Goal: Communication & Community: Connect with others

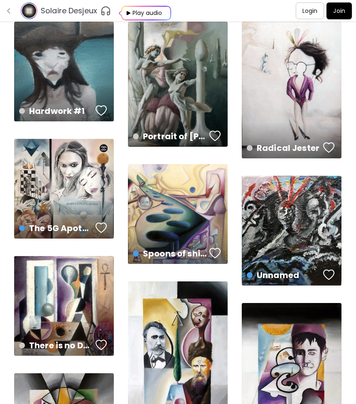
click at [102, 110] on div "button" at bounding box center [101, 110] width 12 height 12
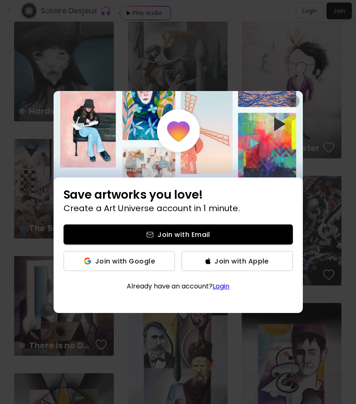
click at [292, 100] on img "button" at bounding box center [292, 100] width 5 height 5
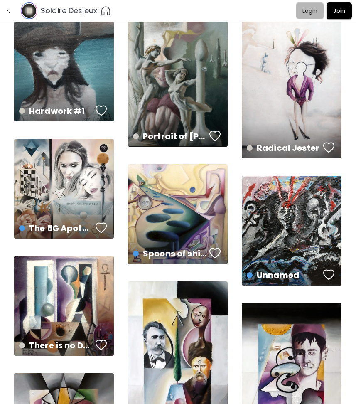
click at [308, 12] on p "Login" at bounding box center [309, 11] width 15 height 9
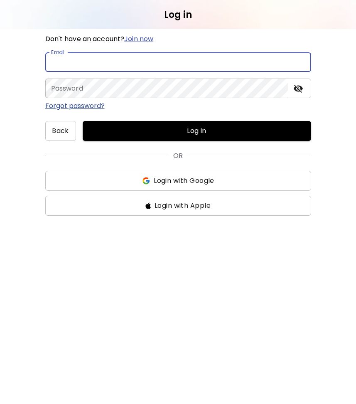
type input "**********"
click at [196, 131] on button "Log in" at bounding box center [197, 131] width 228 height 20
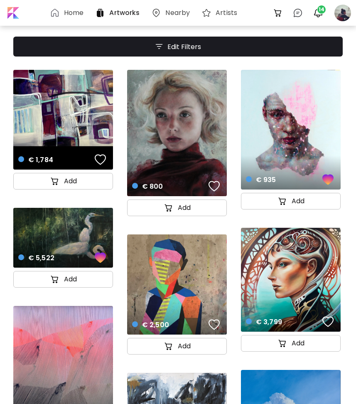
click at [211, 188] on div "button" at bounding box center [214, 186] width 12 height 12
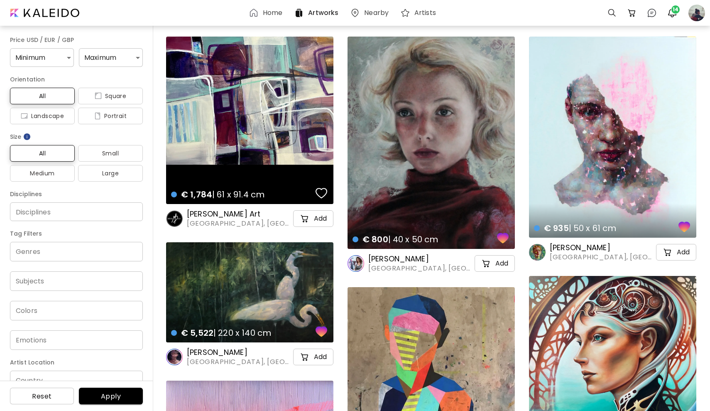
click at [209, 215] on h6 "[PERSON_NAME] Art" at bounding box center [239, 214] width 105 height 10
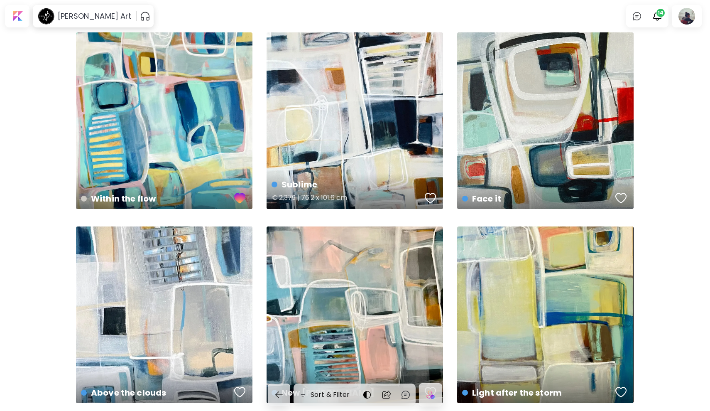
click at [355, 197] on div "button" at bounding box center [431, 198] width 12 height 12
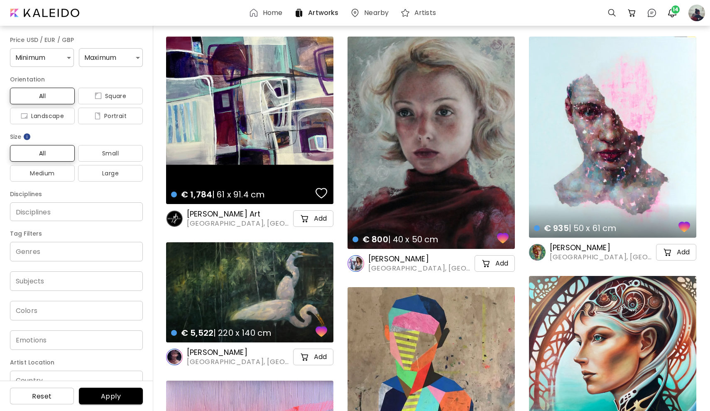
click at [269, 16] on h6 "Home" at bounding box center [273, 13] width 20 height 7
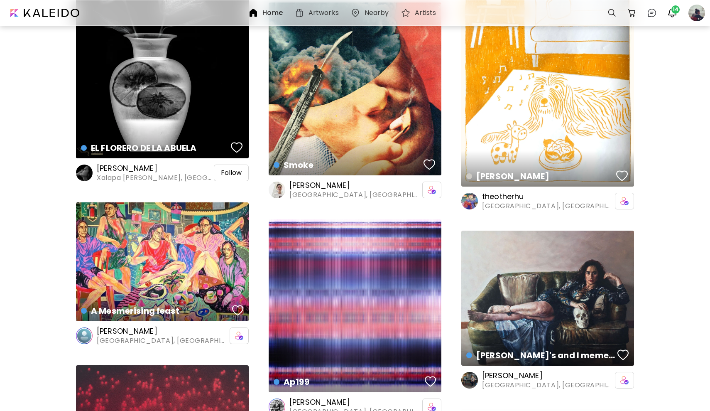
scroll to position [610, 0]
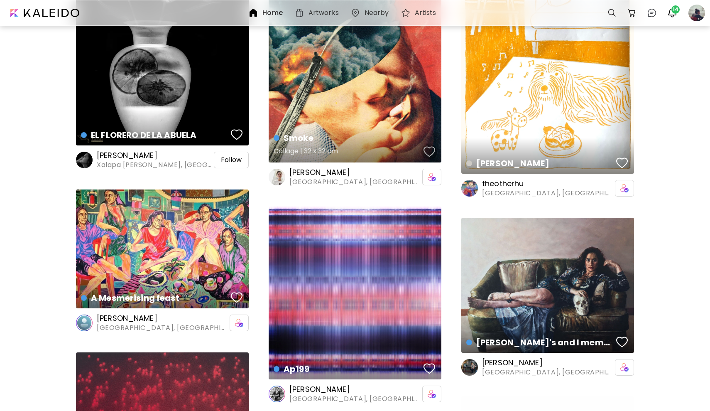
click at [355, 153] on div "button" at bounding box center [429, 151] width 12 height 12
click at [233, 135] on div "button" at bounding box center [237, 134] width 12 height 12
click at [229, 162] on span "Follow" at bounding box center [231, 160] width 21 height 8
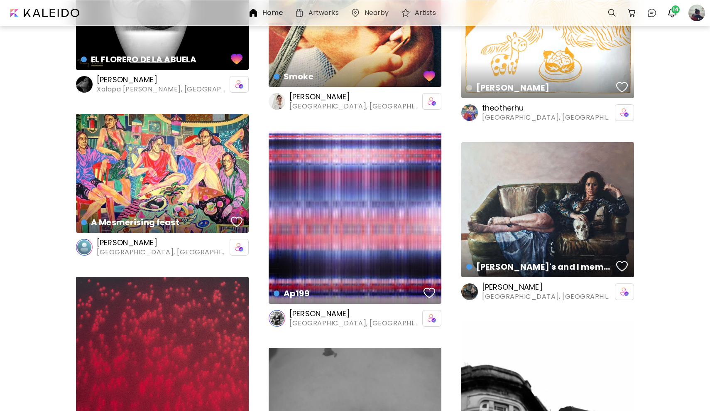
scroll to position [717, 0]
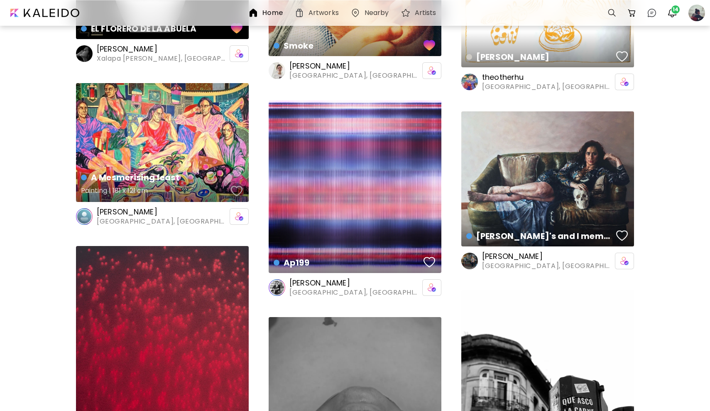
click at [241, 188] on div "button" at bounding box center [237, 191] width 12 height 12
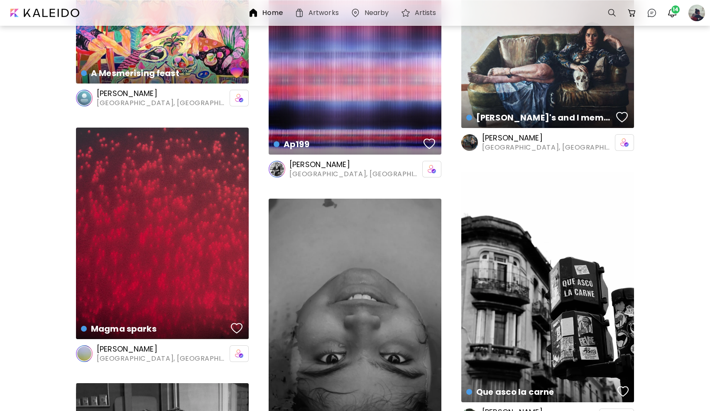
scroll to position [843, 0]
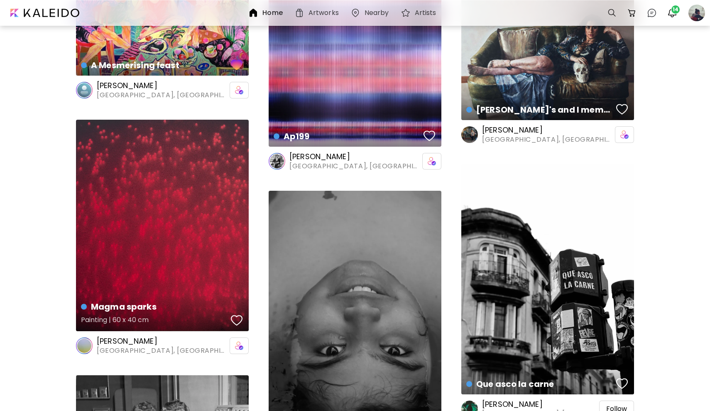
click at [237, 318] on div "button" at bounding box center [237, 320] width 12 height 12
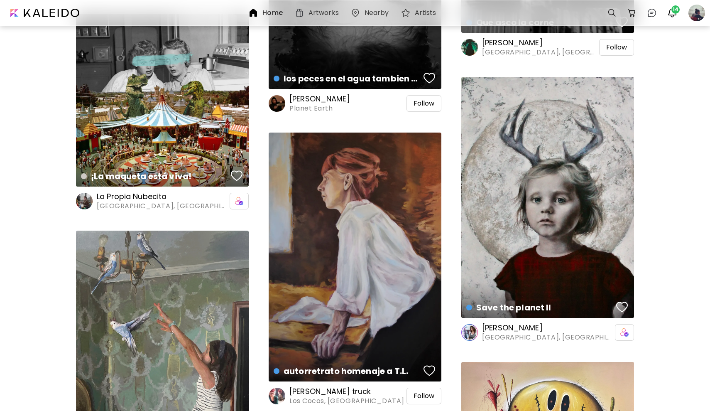
scroll to position [1207, 0]
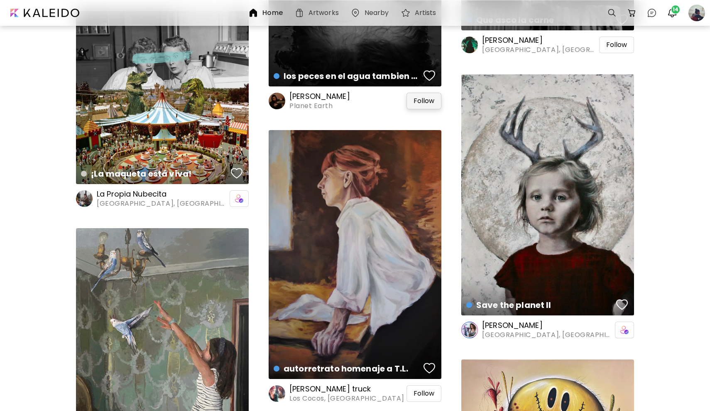
click at [355, 101] on span "Follow" at bounding box center [424, 101] width 21 height 8
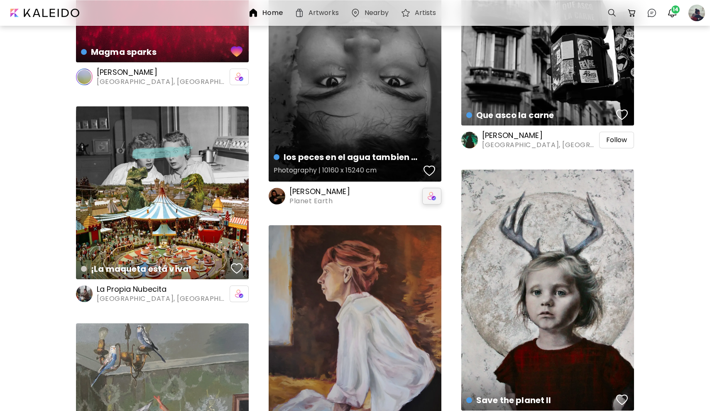
scroll to position [1200, 0]
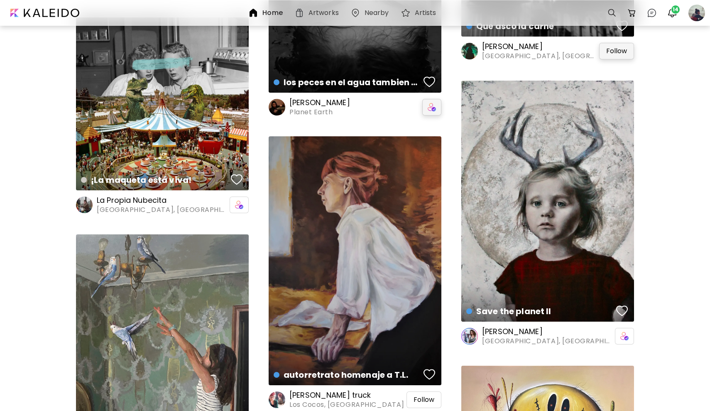
click at [355, 51] on span "Follow" at bounding box center [616, 51] width 21 height 8
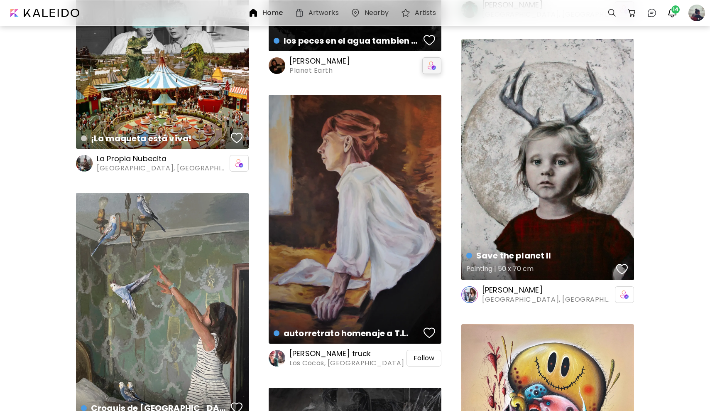
scroll to position [1266, 0]
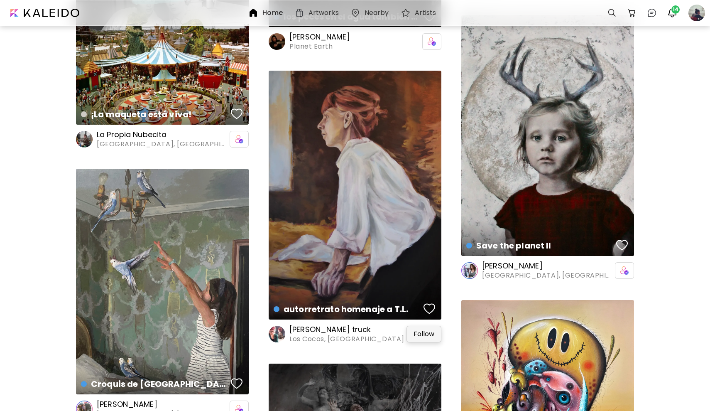
click at [355, 333] on span "Follow" at bounding box center [424, 334] width 21 height 8
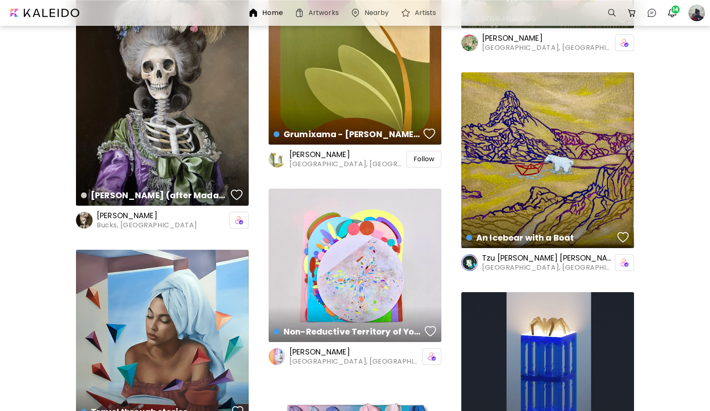
scroll to position [1994, 0]
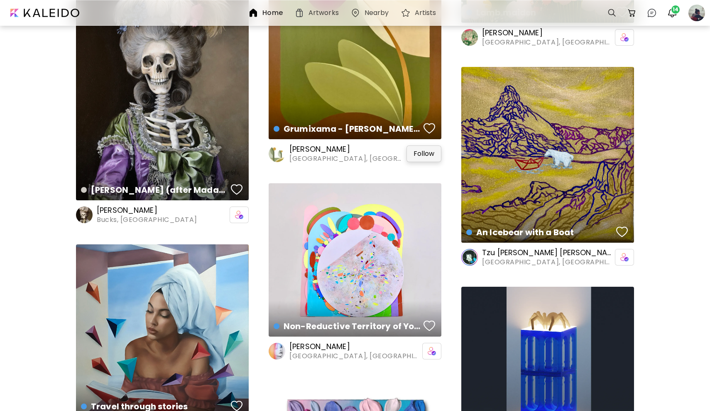
click at [355, 151] on span "Follow" at bounding box center [424, 153] width 21 height 8
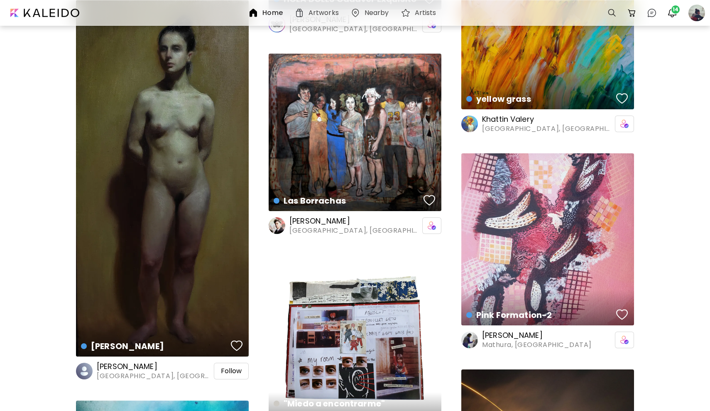
scroll to position [3168, 0]
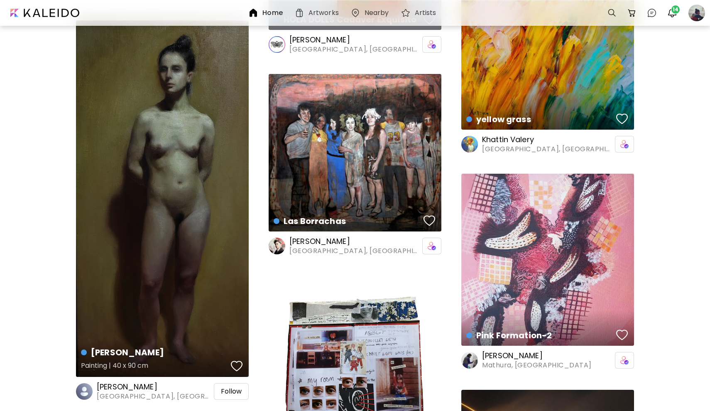
click at [218, 212] on div "Valeria Painting | 40 x 90 cm" at bounding box center [162, 198] width 173 height 356
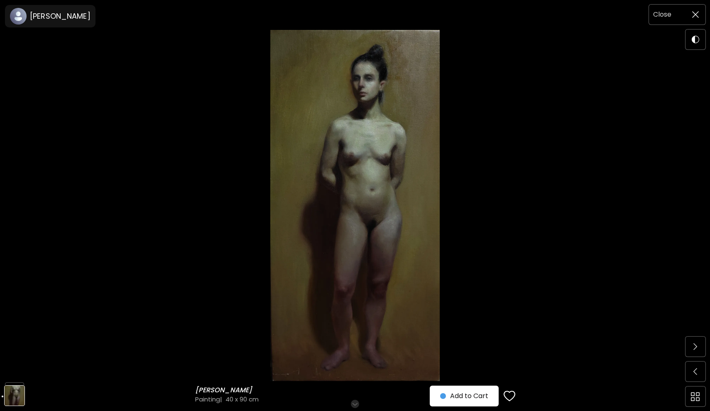
click at [355, 16] on span at bounding box center [695, 14] width 17 height 17
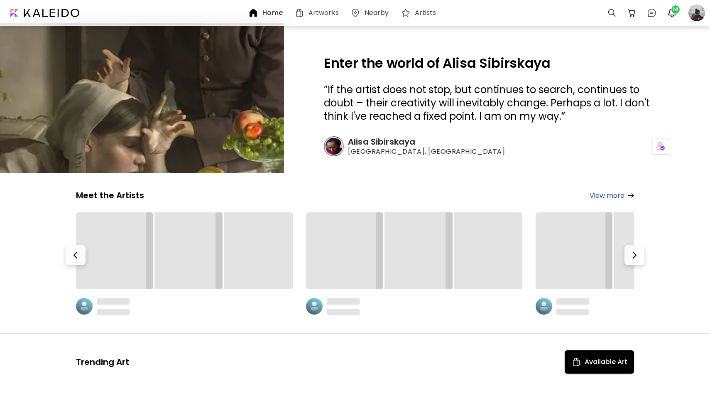
scroll to position [3168, 0]
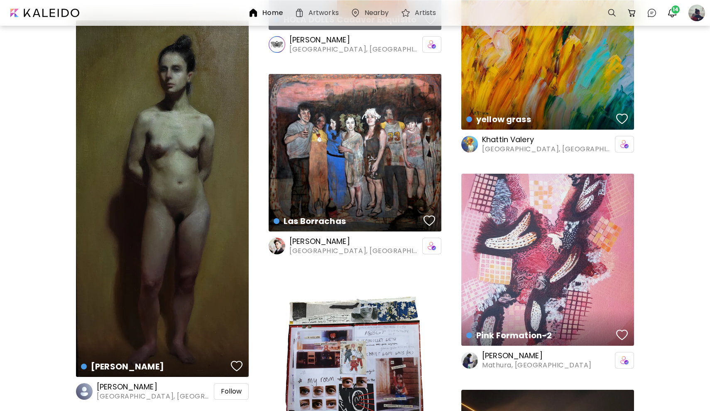
click at [127, 386] on h6 "[PERSON_NAME]" at bounding box center [154, 387] width 115 height 10
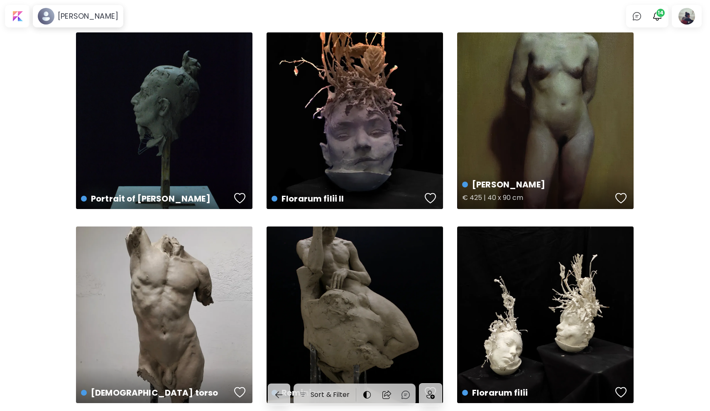
click at [355, 136] on div "Valeria € 425 | 40 x 90 cm" at bounding box center [545, 120] width 176 height 176
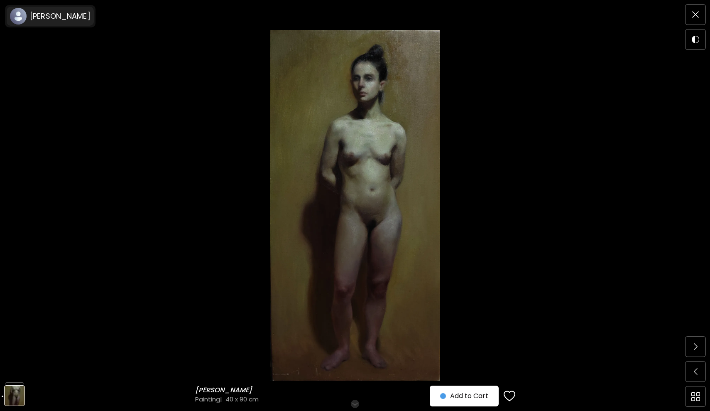
click at [53, 16] on h6 "[PERSON_NAME]" at bounding box center [60, 16] width 61 height 10
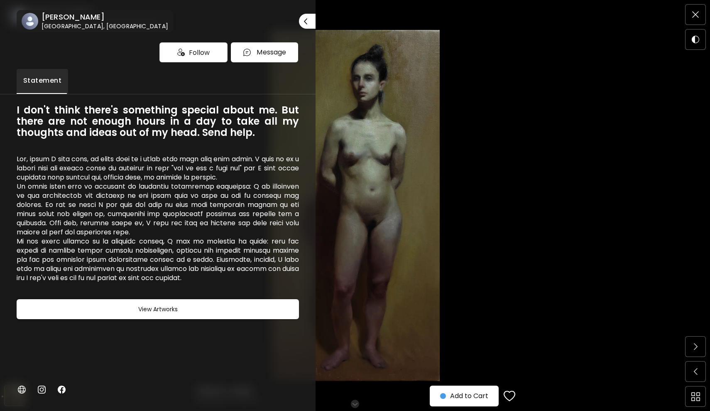
click at [355, 86] on div at bounding box center [355, 205] width 710 height 411
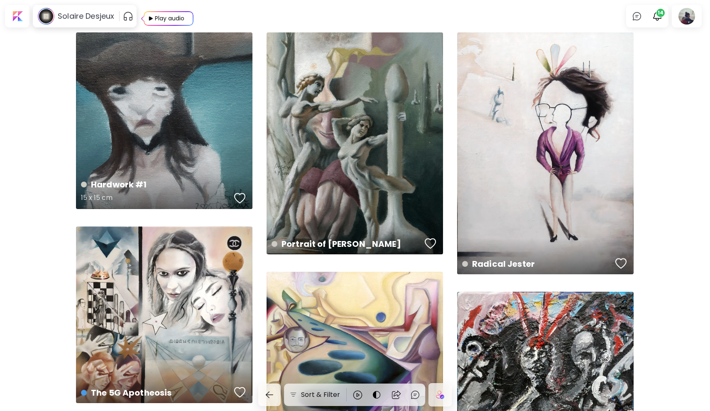
click at [239, 195] on div "button" at bounding box center [240, 198] width 12 height 12
click at [660, 16] on span "14" at bounding box center [660, 13] width 8 height 8
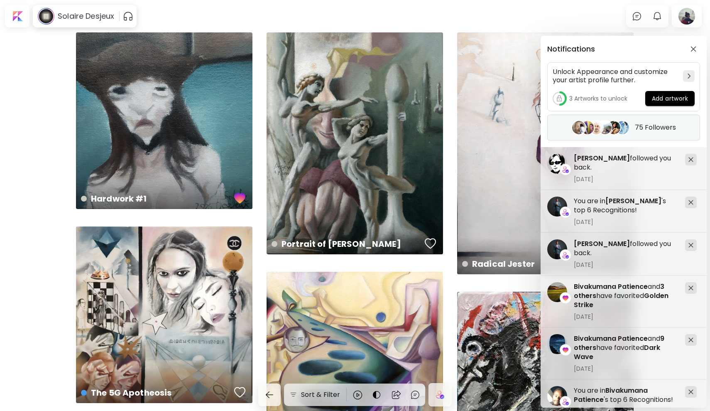
click at [590, 122] on image at bounding box center [587, 127] width 13 height 13
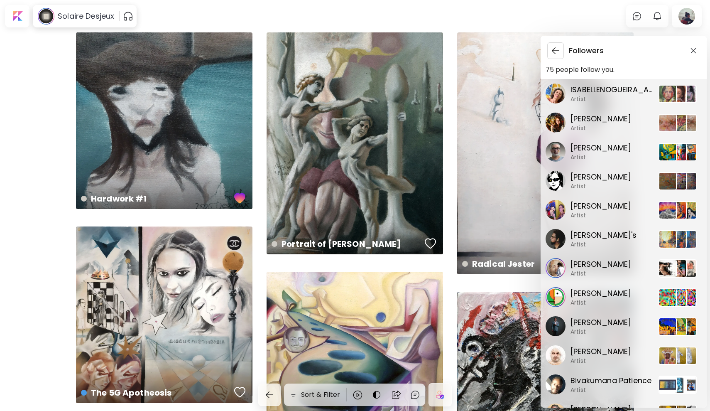
click at [15, 17] on div "Followers 75 people follow you. [PERSON_NAME] Artist [PERSON_NAME] Artist [PERS…" at bounding box center [355, 205] width 710 height 411
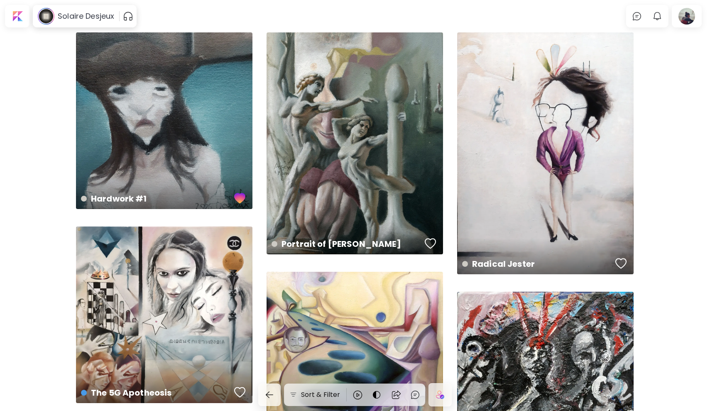
click at [15, 17] on div at bounding box center [17, 16] width 21 height 19
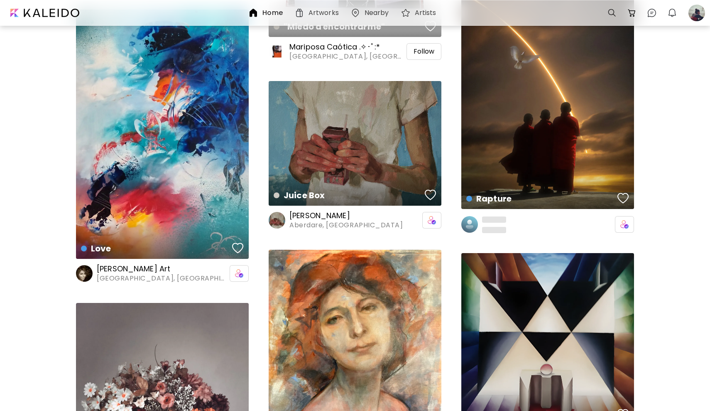
scroll to position [3850, 0]
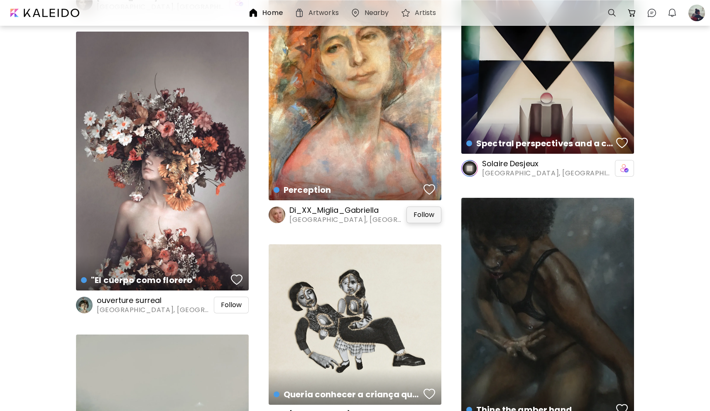
click at [423, 218] on span "Follow" at bounding box center [424, 215] width 21 height 8
click at [429, 186] on div "button" at bounding box center [429, 189] width 12 height 12
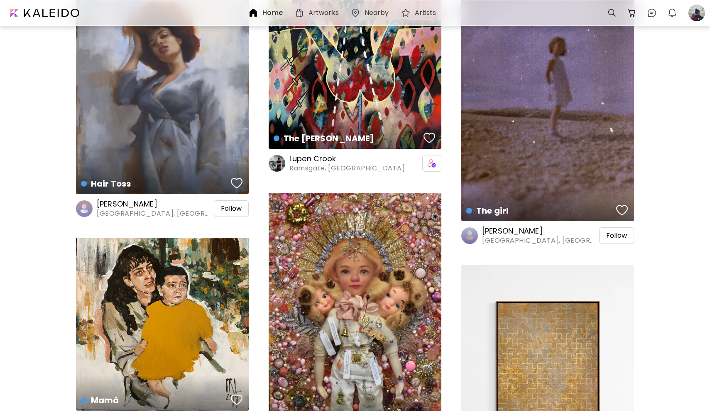
scroll to position [4366, 0]
click at [232, 205] on span "Follow" at bounding box center [231, 208] width 21 height 8
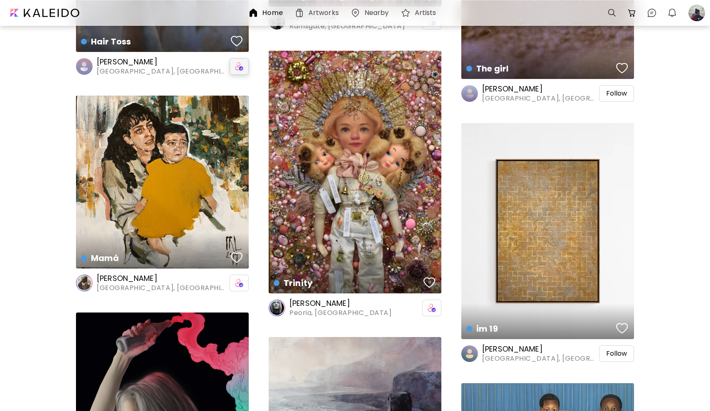
scroll to position [4534, 0]
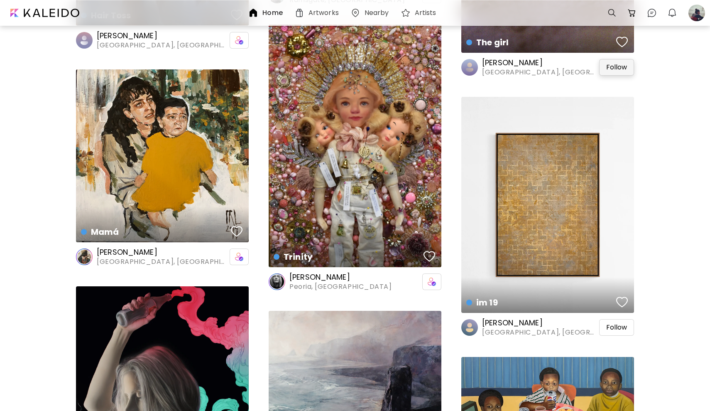
click at [627, 66] on div "Follow" at bounding box center [616, 67] width 35 height 17
click at [618, 322] on div "Follow" at bounding box center [616, 327] width 35 height 17
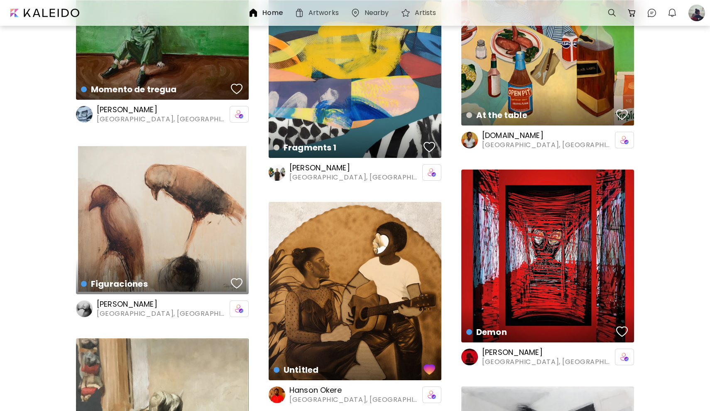
scroll to position [6926, 0]
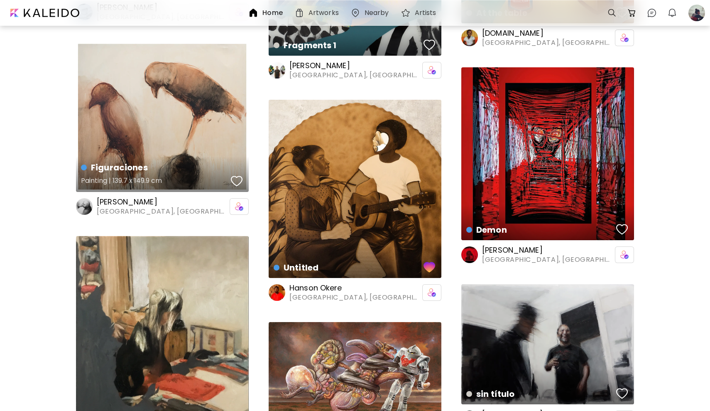
click at [235, 179] on div "button" at bounding box center [237, 181] width 12 height 12
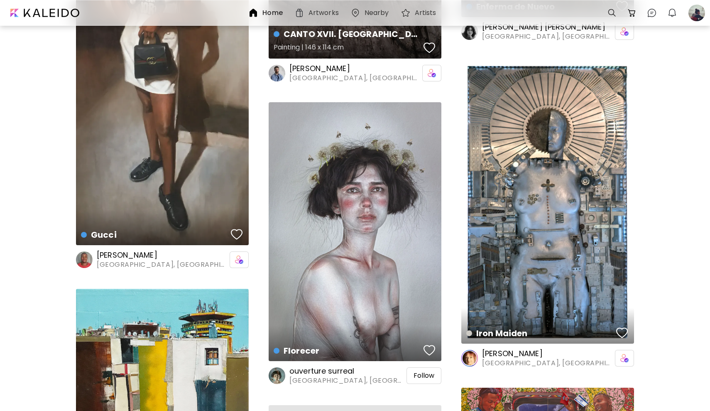
scroll to position [7619, 0]
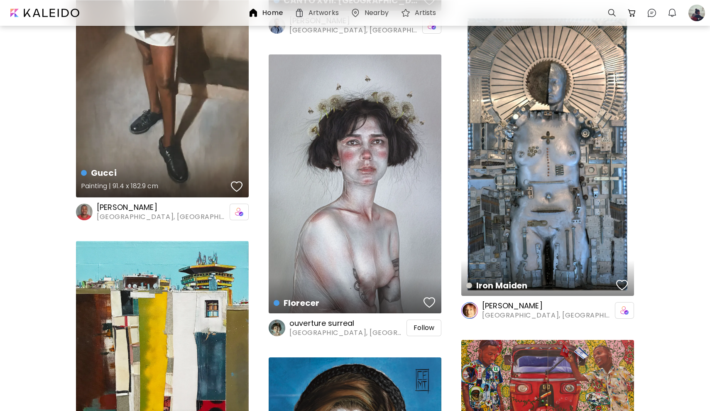
click at [237, 189] on div "button" at bounding box center [237, 186] width 12 height 12
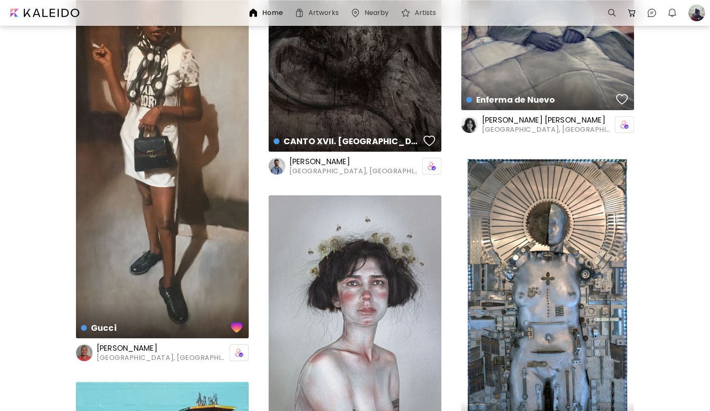
scroll to position [7447, 0]
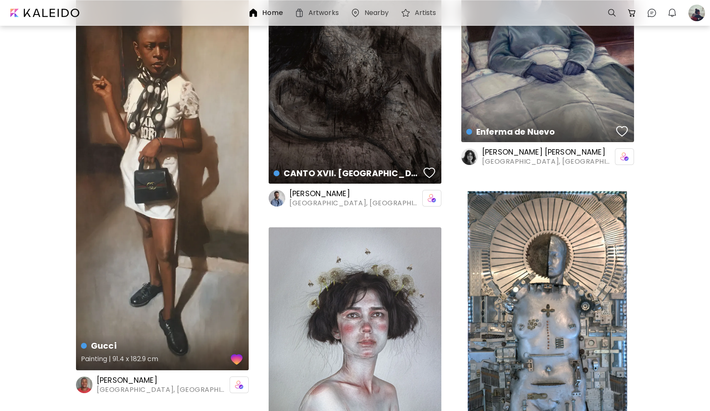
click at [216, 299] on div "Gucci Painting | 91.4 x 182.9 cm" at bounding box center [162, 173] width 173 height 392
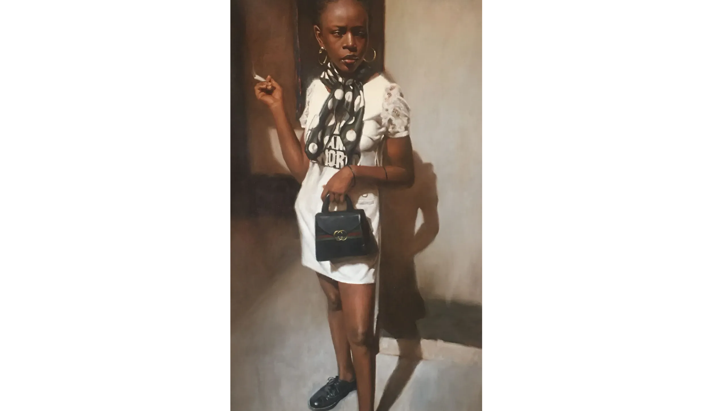
scroll to position [62, 0]
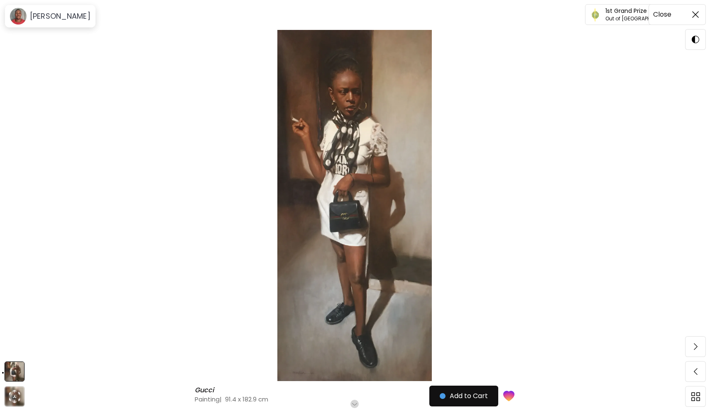
click at [697, 14] on img at bounding box center [695, 14] width 7 height 7
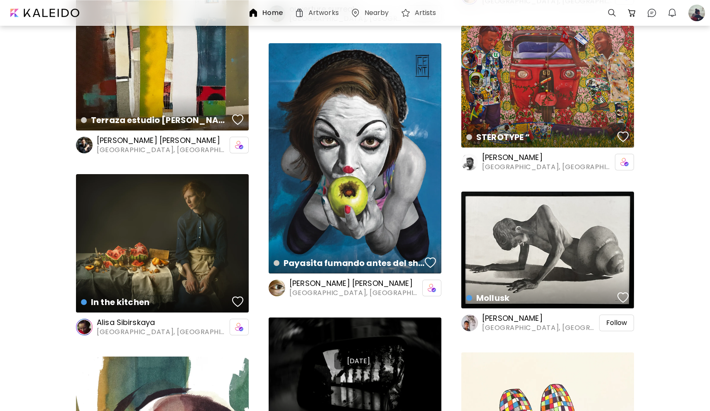
scroll to position [7959, 0]
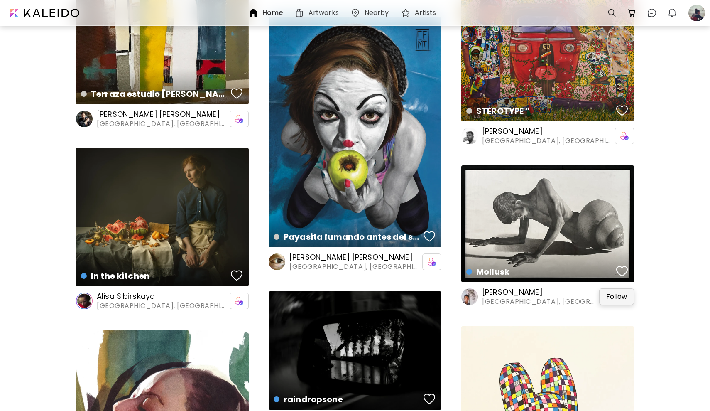
click at [616, 294] on span "Follow" at bounding box center [616, 296] width 21 height 8
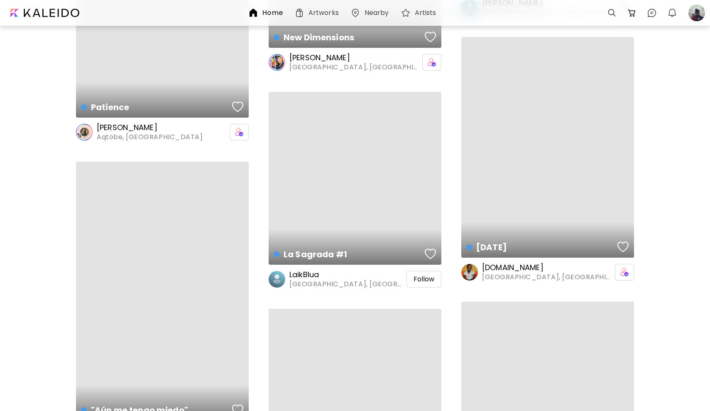
scroll to position [14917, 0]
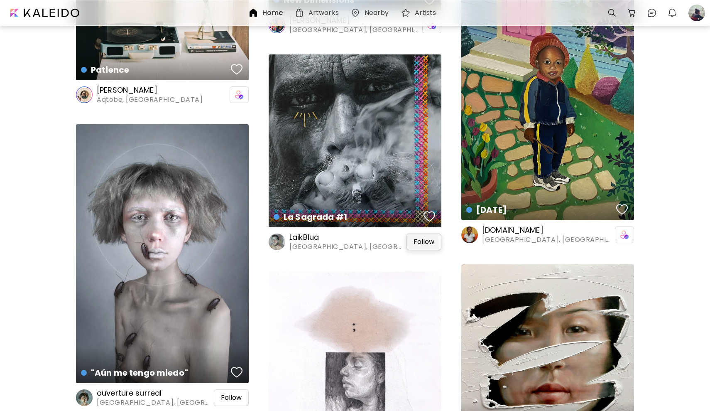
click at [423, 243] on span "Follow" at bounding box center [424, 241] width 21 height 8
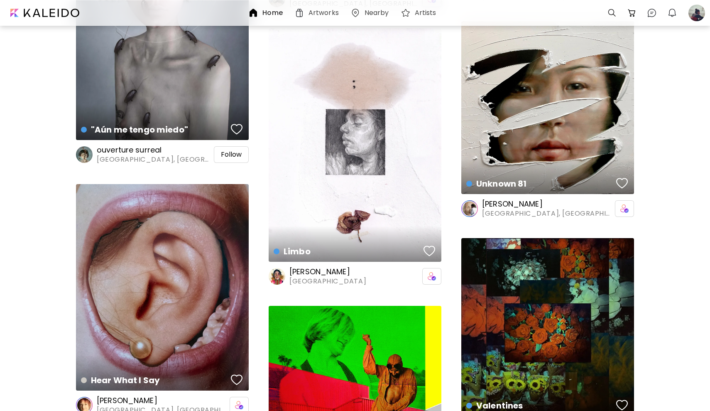
scroll to position [15208, 0]
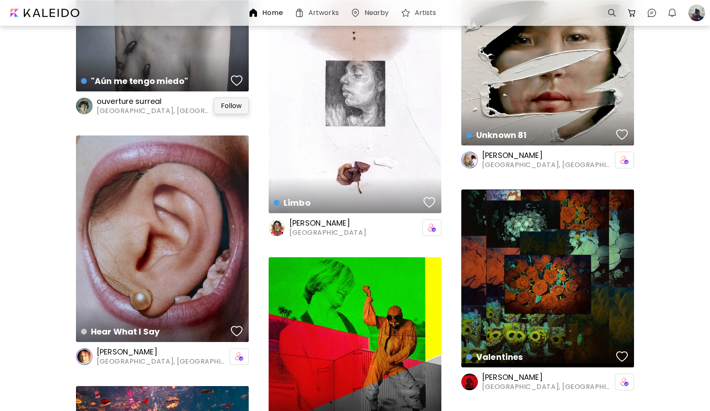
click at [231, 104] on span "Follow" at bounding box center [231, 106] width 21 height 8
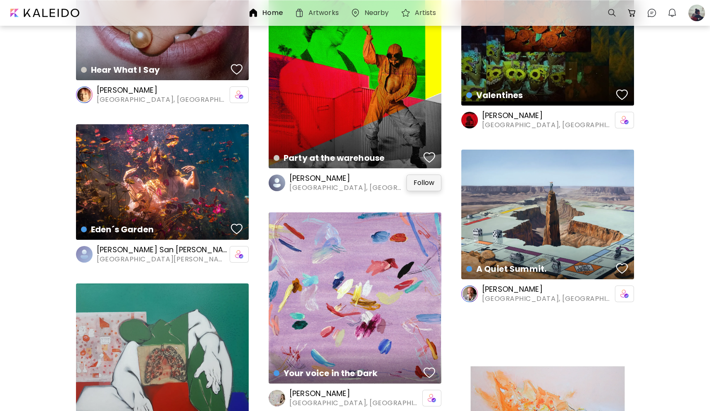
scroll to position [15436, 0]
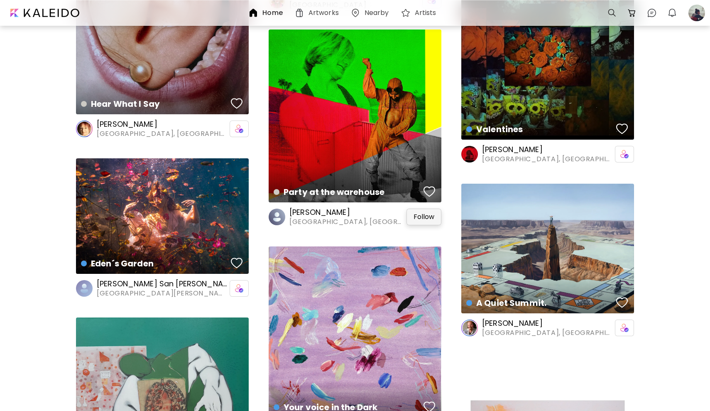
click at [420, 218] on span "Follow" at bounding box center [424, 217] width 21 height 8
click at [235, 266] on div "button" at bounding box center [237, 263] width 12 height 12
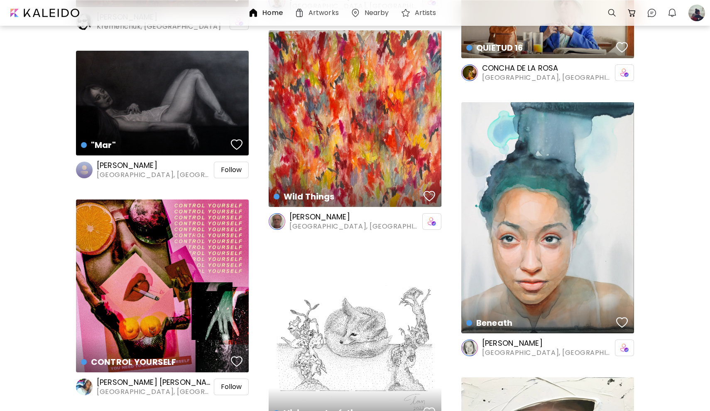
scroll to position [16139, 0]
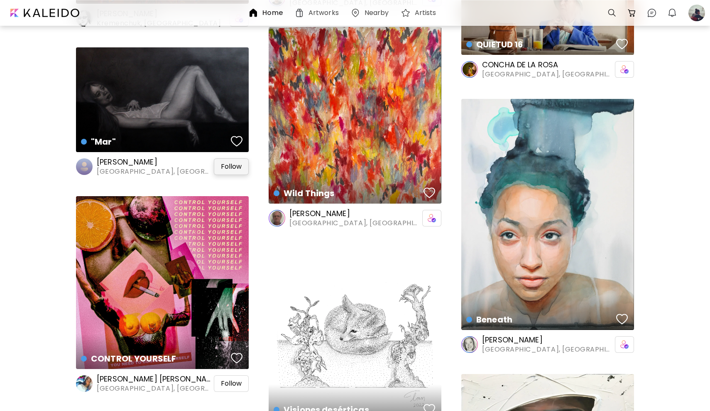
click at [233, 167] on span "Follow" at bounding box center [231, 166] width 21 height 8
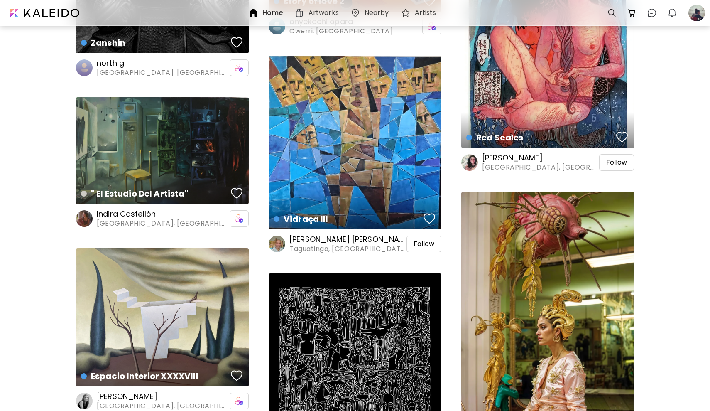
scroll to position [18625, 0]
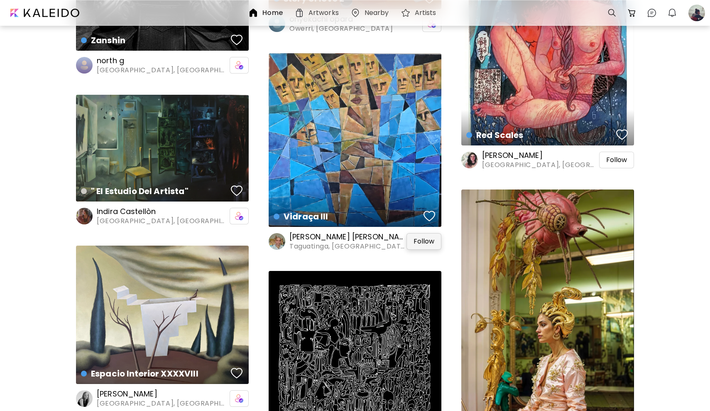
click at [423, 235] on div "Follow" at bounding box center [423, 241] width 35 height 17
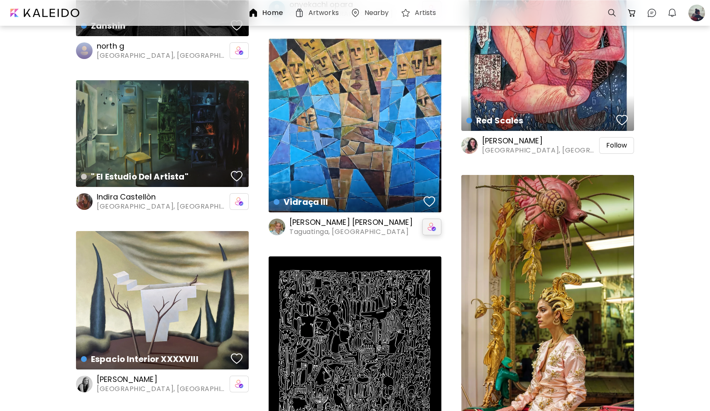
scroll to position [18645, 0]
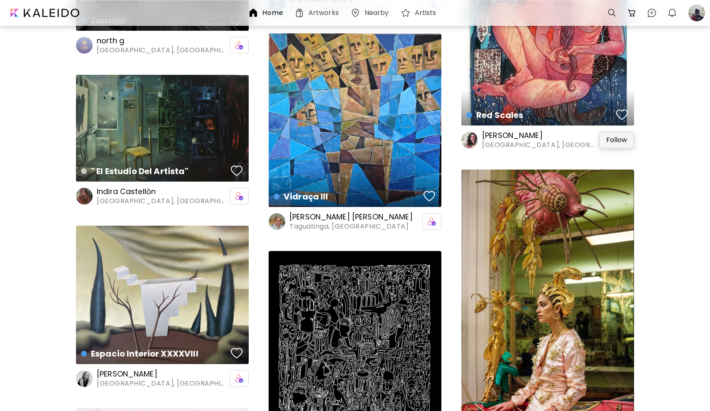
click at [617, 141] on span "Follow" at bounding box center [616, 140] width 21 height 8
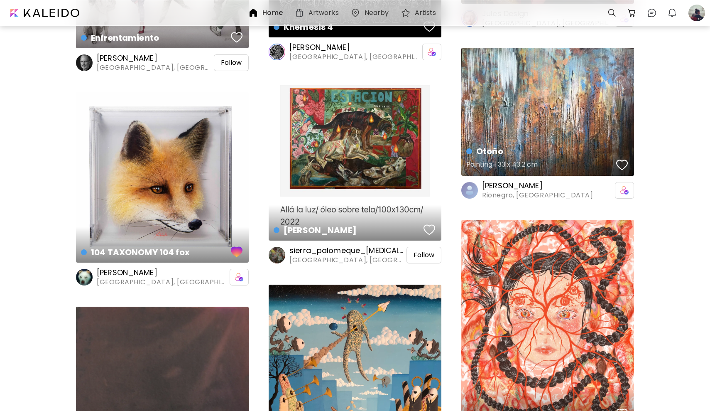
scroll to position [19133, 0]
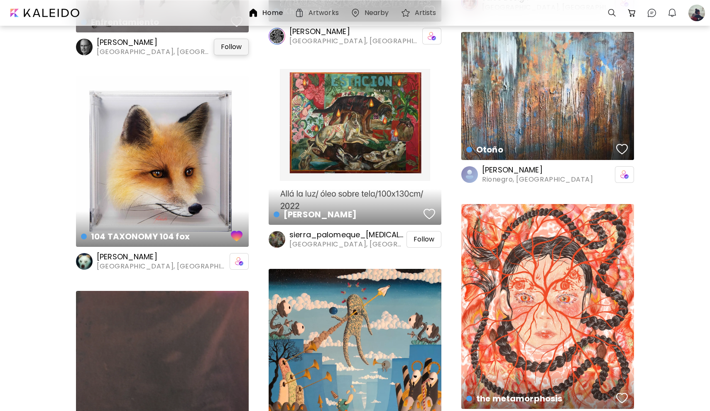
click at [224, 47] on span "Follow" at bounding box center [231, 47] width 21 height 8
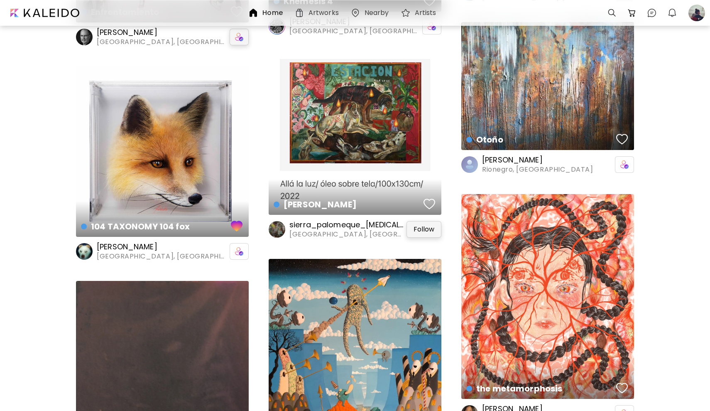
click at [414, 230] on span "Follow" at bounding box center [424, 229] width 21 height 8
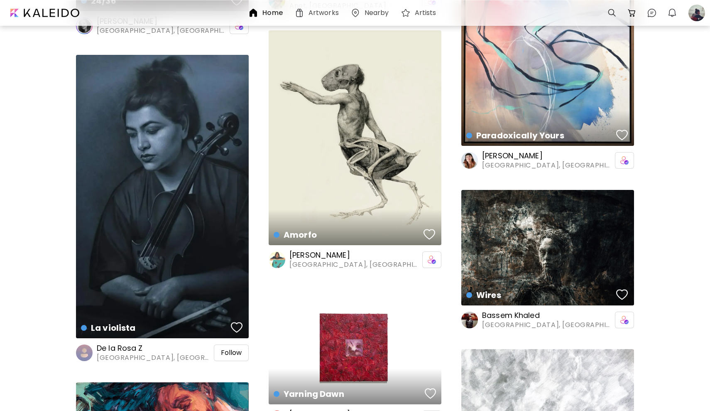
scroll to position [19777, 0]
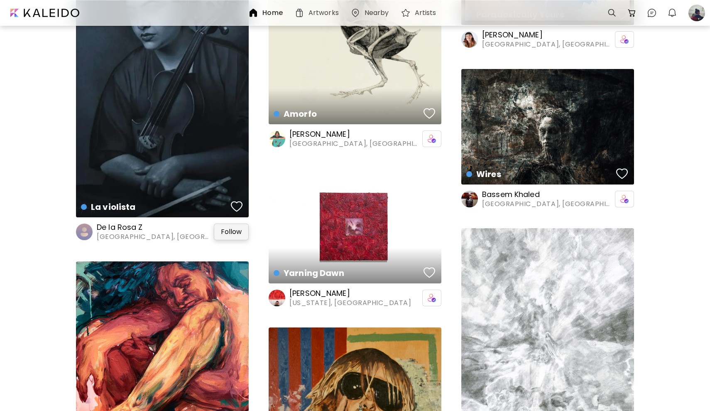
click at [237, 233] on span "Follow" at bounding box center [231, 232] width 21 height 8
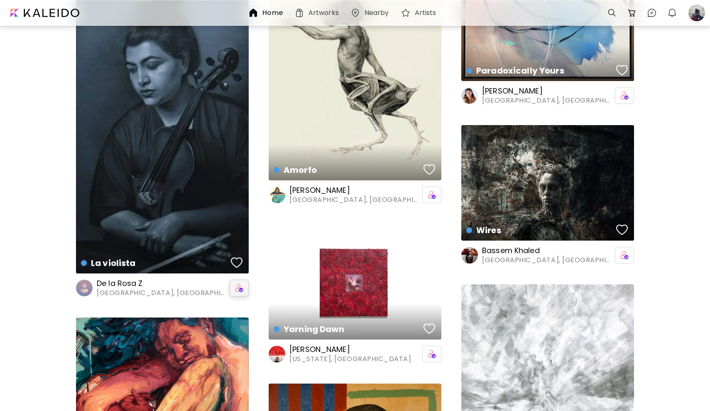
scroll to position [19714, 0]
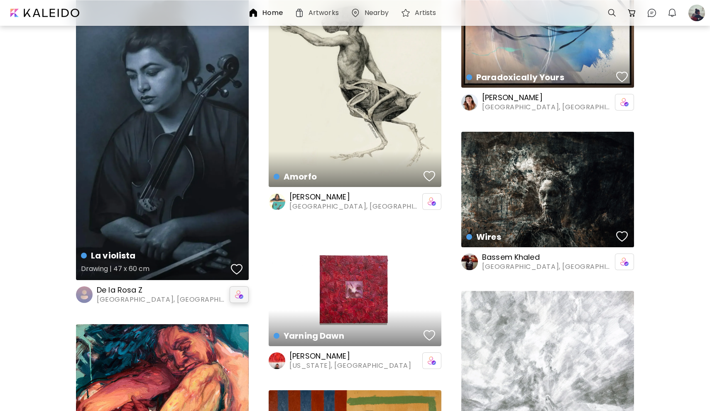
click at [238, 267] on div "button" at bounding box center [237, 269] width 12 height 12
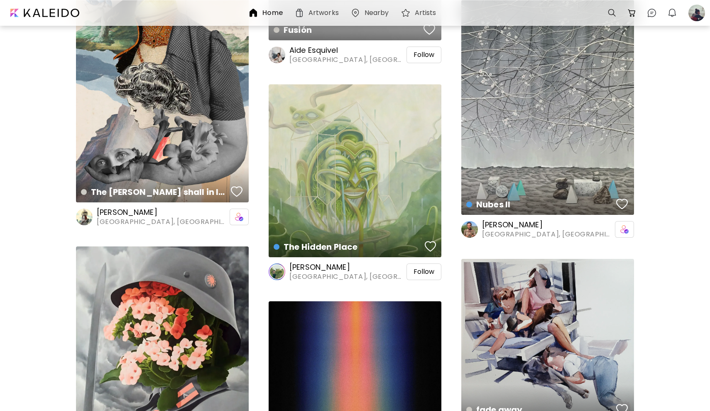
scroll to position [20591, 0]
click at [423, 270] on span "Follow" at bounding box center [424, 271] width 21 height 8
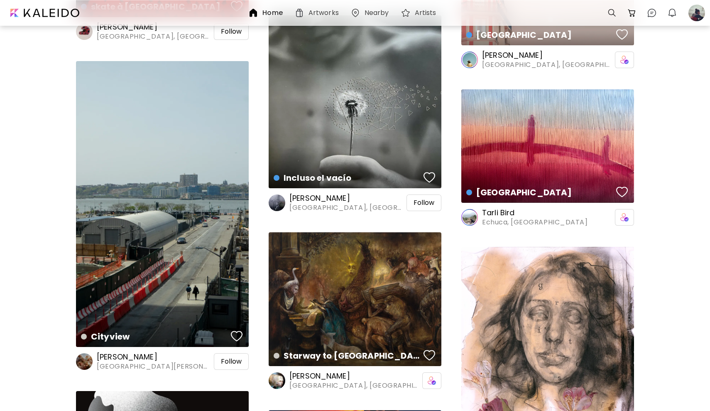
scroll to position [21865, 0]
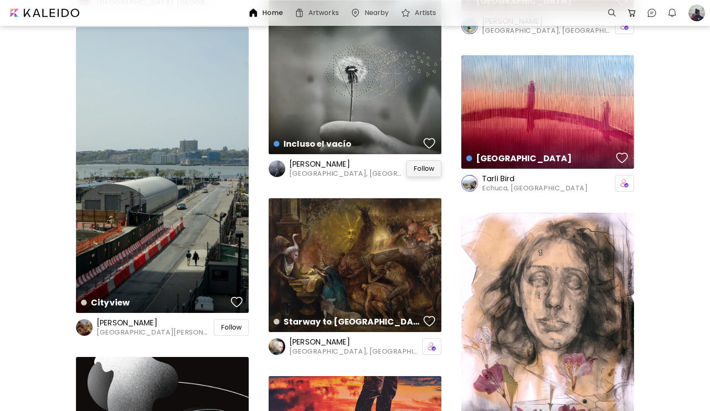
click at [420, 170] on span "Follow" at bounding box center [424, 168] width 21 height 8
click at [237, 323] on span "Follow" at bounding box center [231, 327] width 21 height 8
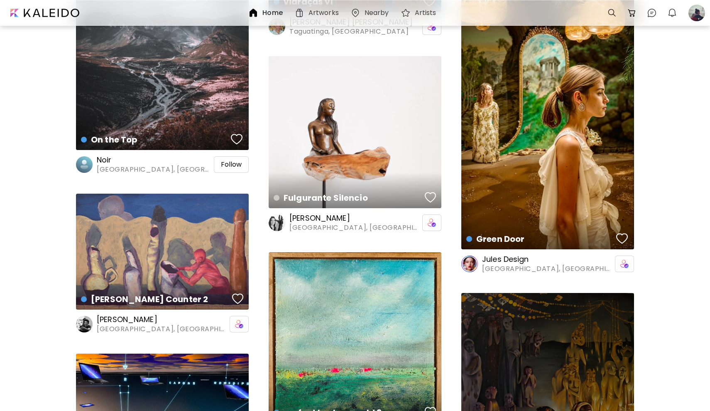
scroll to position [22602, 0]
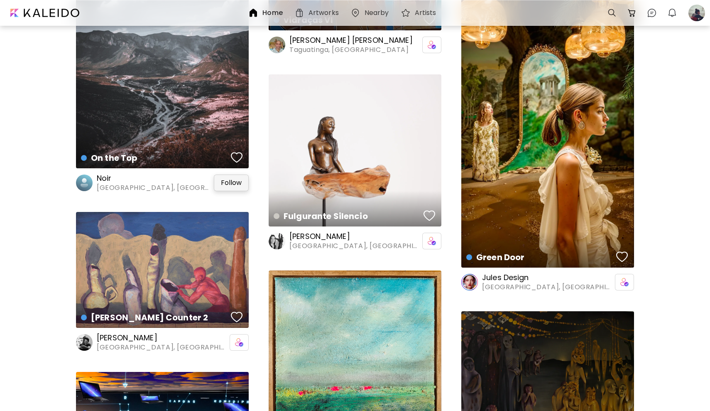
click at [229, 183] on span "Follow" at bounding box center [231, 183] width 21 height 8
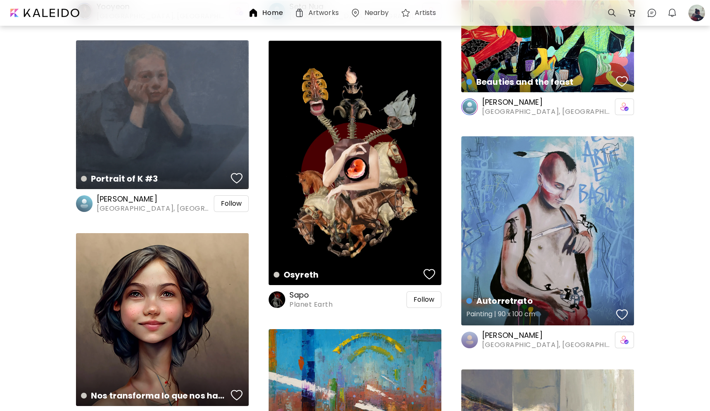
scroll to position [23837, 0]
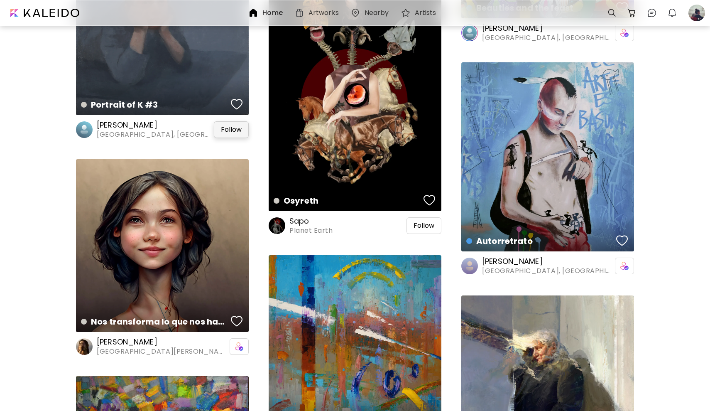
click at [231, 126] on span "Follow" at bounding box center [231, 129] width 21 height 8
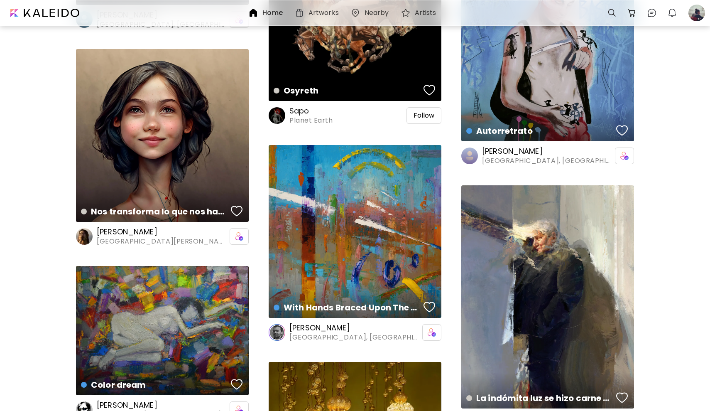
scroll to position [23998, 0]
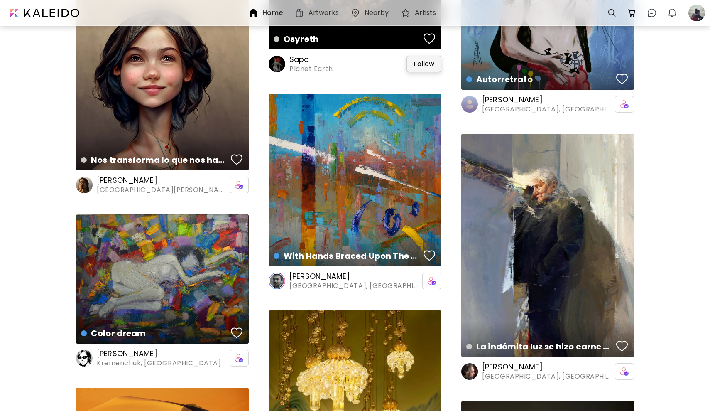
click at [424, 66] on span "Follow" at bounding box center [424, 64] width 21 height 8
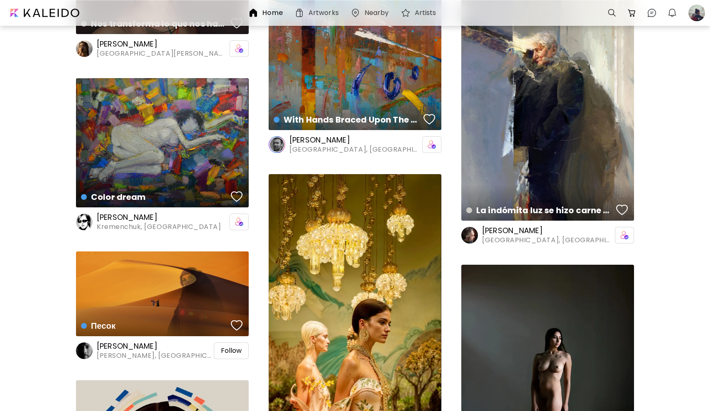
scroll to position [24163, 0]
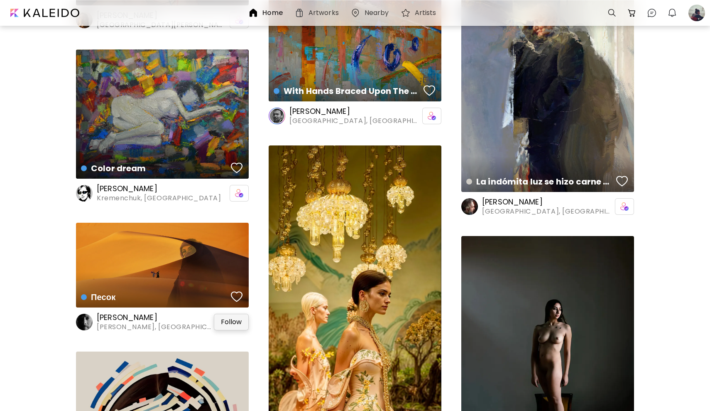
click at [235, 326] on div "Follow" at bounding box center [231, 321] width 35 height 17
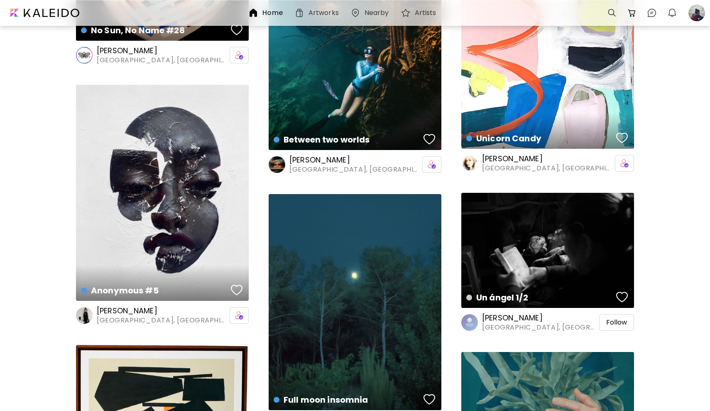
scroll to position [24756, 0]
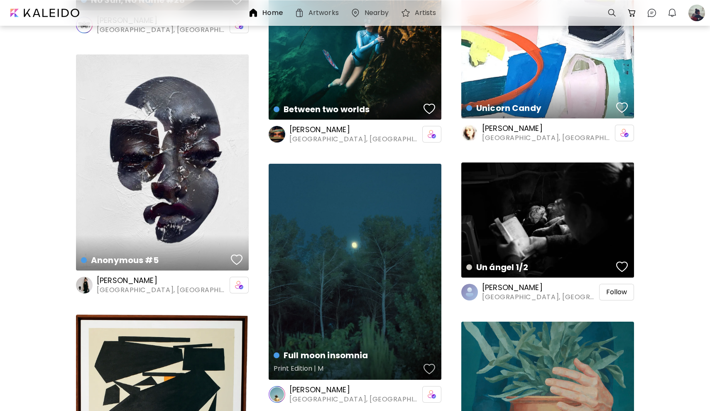
click at [426, 367] on div "button" at bounding box center [429, 368] width 12 height 12
click at [619, 291] on span "Follow" at bounding box center [616, 292] width 21 height 8
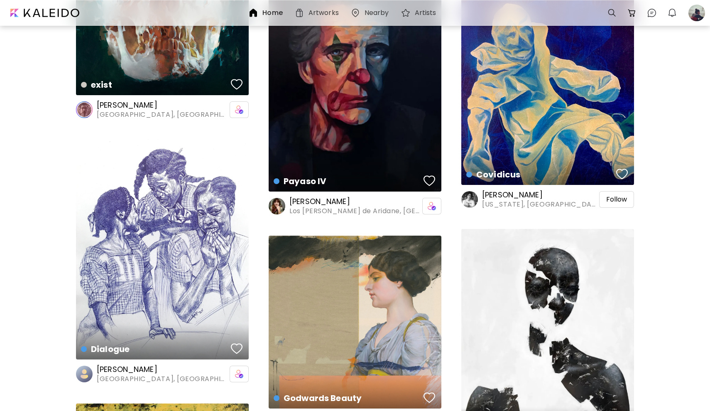
scroll to position [25651, 0]
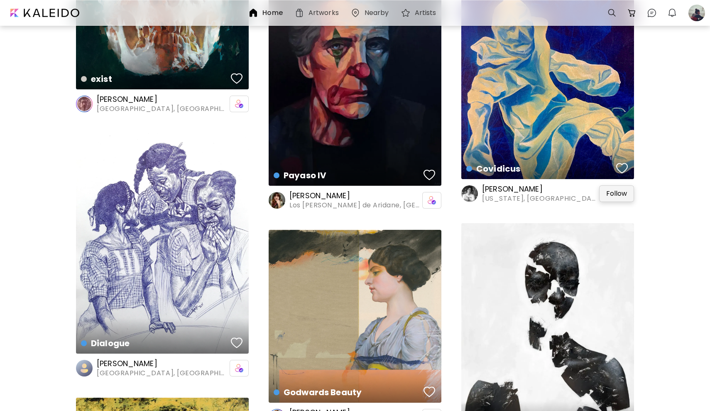
click at [610, 192] on span "Follow" at bounding box center [616, 193] width 21 height 8
click at [626, 165] on div "button" at bounding box center [622, 168] width 12 height 12
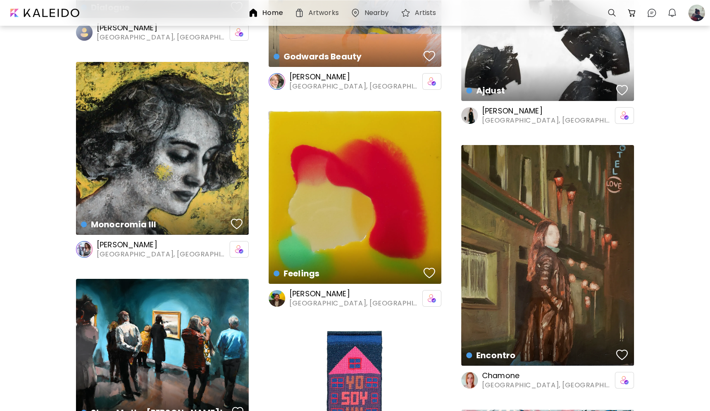
scroll to position [26024, 0]
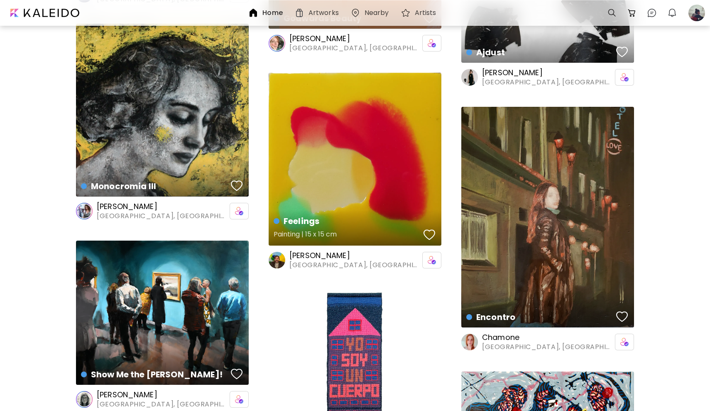
click at [431, 245] on div "Feelings Painting | 15 x 15 cm" at bounding box center [355, 227] width 176 height 39
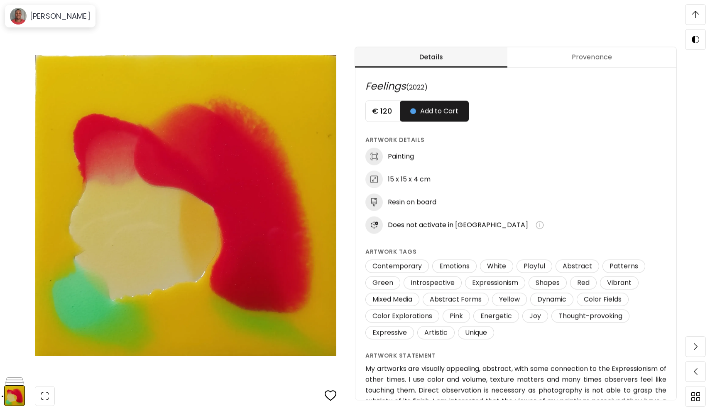
scroll to position [362, 0]
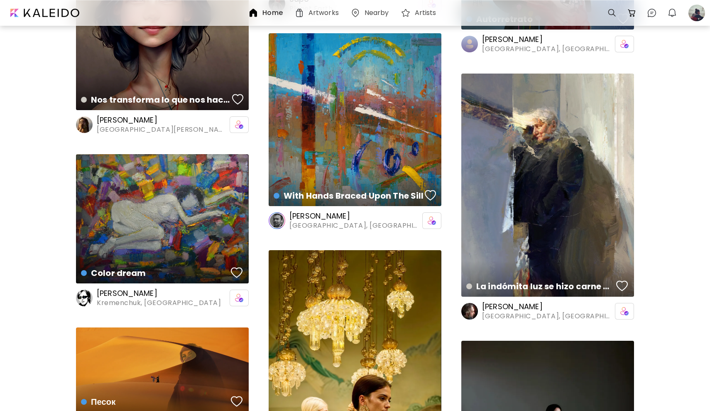
scroll to position [23862, 0]
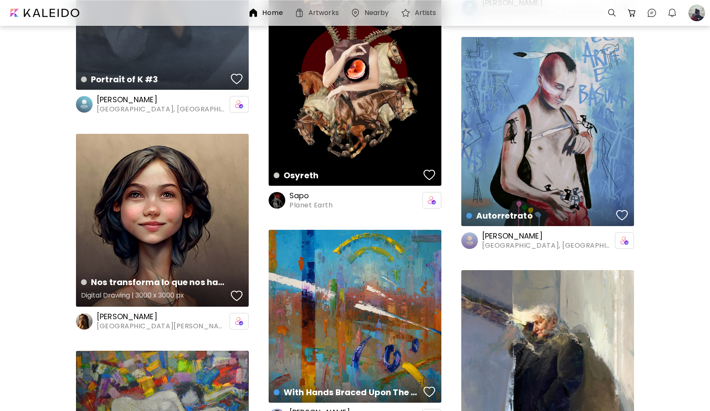
click at [203, 195] on div "Nos transforma lo que nos hace sentir Digital Drawing | 3000 x 3000 px" at bounding box center [162, 220] width 173 height 173
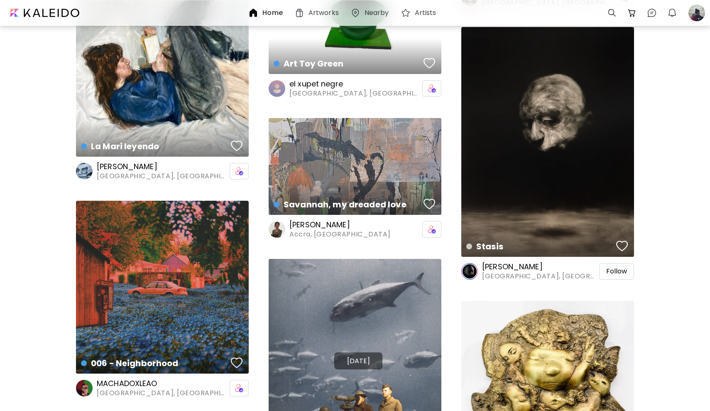
scroll to position [28713, 0]
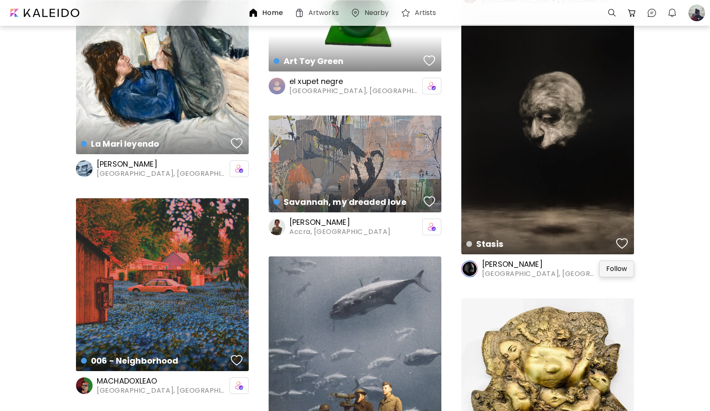
click at [610, 269] on span "Follow" at bounding box center [616, 268] width 21 height 8
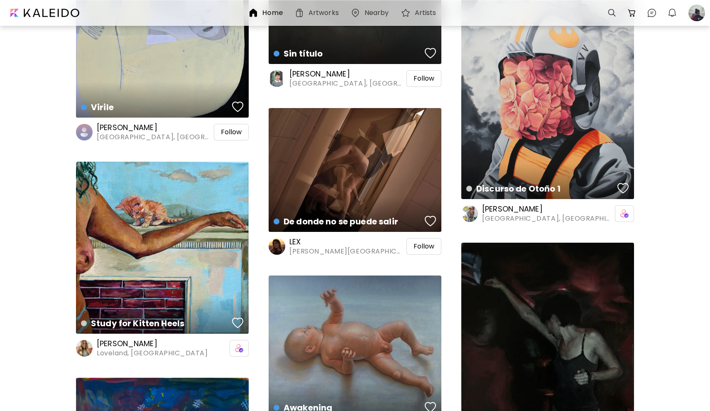
scroll to position [29670, 0]
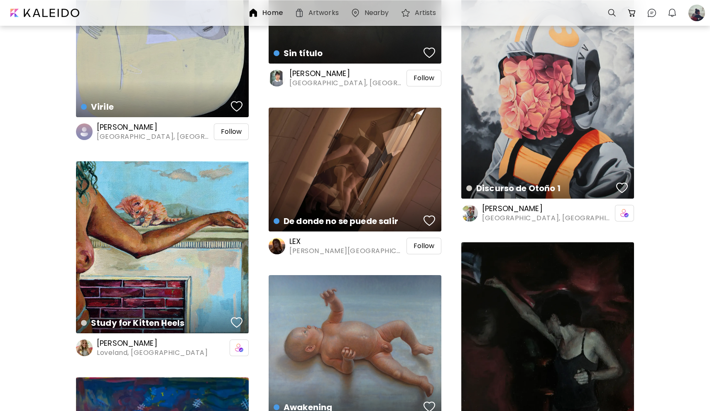
click at [231, 130] on span "Follow" at bounding box center [231, 131] width 21 height 8
click at [237, 102] on div "button" at bounding box center [237, 106] width 12 height 12
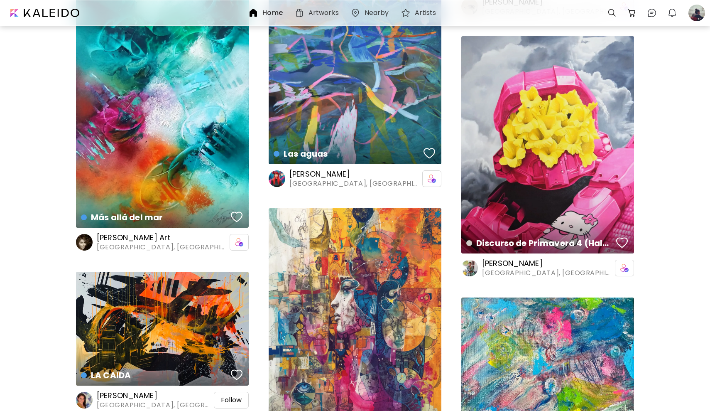
scroll to position [34758, 0]
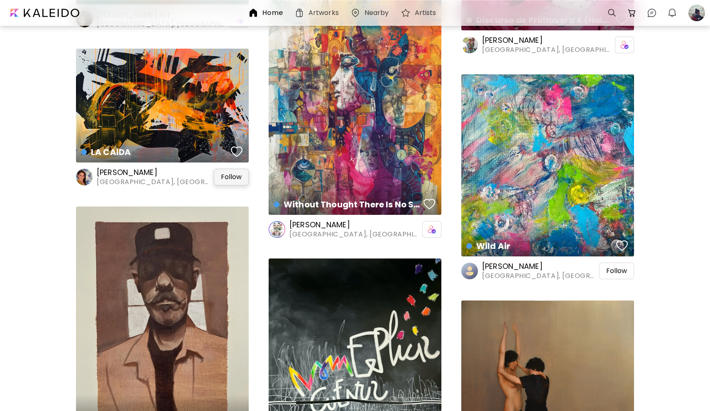
click at [242, 175] on div "Follow" at bounding box center [231, 177] width 35 height 17
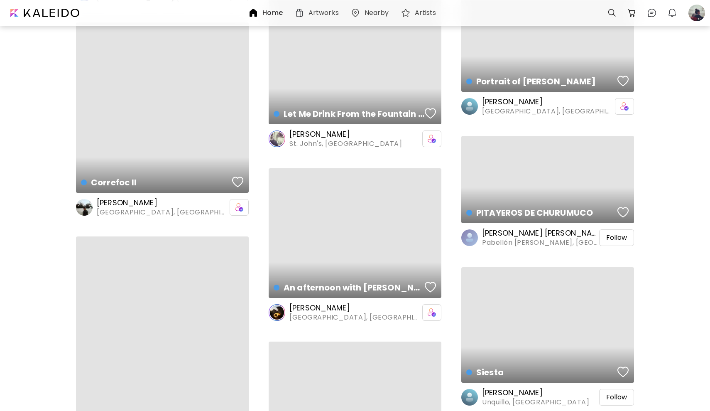
scroll to position [50310, 0]
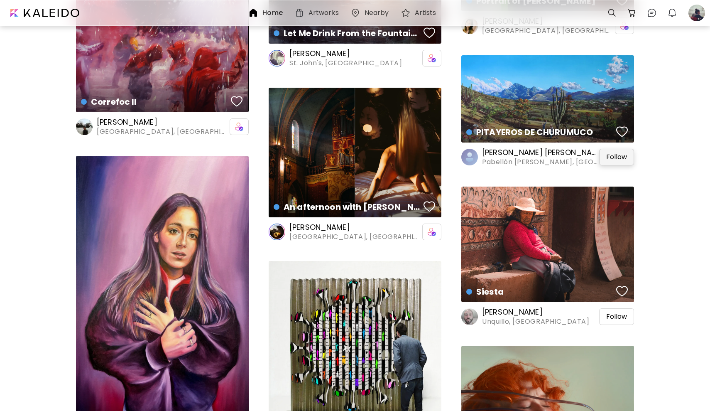
click at [618, 157] on span "Follow" at bounding box center [616, 157] width 21 height 8
click at [619, 317] on span "Follow" at bounding box center [616, 316] width 21 height 8
click at [620, 286] on div "button" at bounding box center [622, 291] width 12 height 12
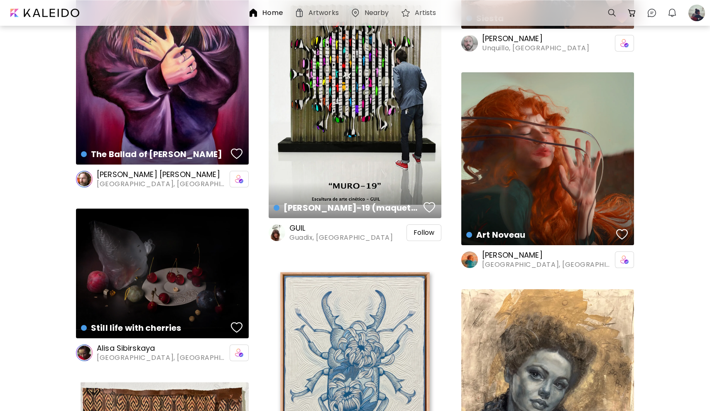
scroll to position [50583, 0]
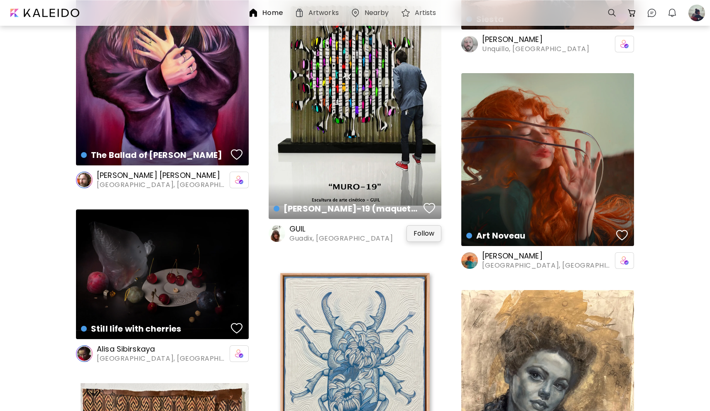
click at [425, 233] on span "Follow" at bounding box center [424, 233] width 21 height 8
click at [426, 203] on div "button" at bounding box center [429, 208] width 12 height 12
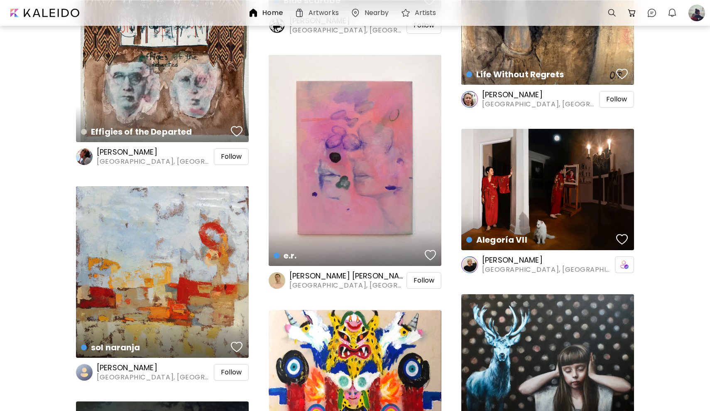
scroll to position [51056, 0]
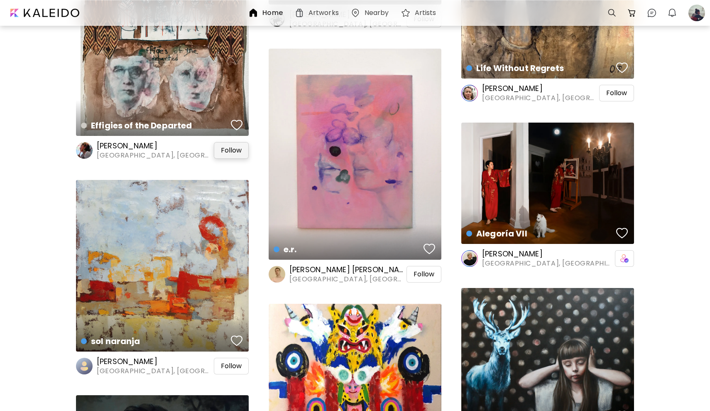
click at [229, 149] on span "Follow" at bounding box center [231, 150] width 21 height 8
click at [419, 270] on span "Follow" at bounding box center [424, 274] width 21 height 8
click at [239, 336] on div "button" at bounding box center [237, 340] width 12 height 12
click at [237, 365] on span "Follow" at bounding box center [231, 366] width 21 height 8
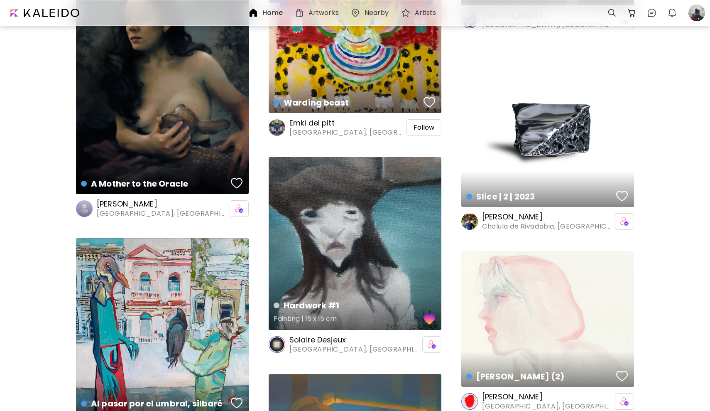
scroll to position [51444, 0]
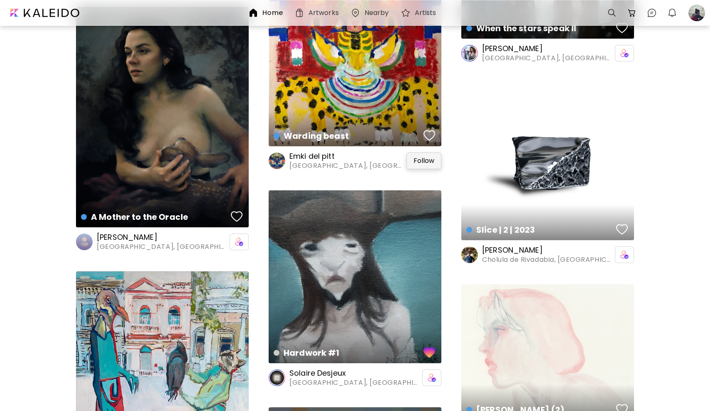
click at [430, 160] on span "Follow" at bounding box center [424, 161] width 21 height 8
click at [430, 137] on div "button" at bounding box center [429, 135] width 12 height 12
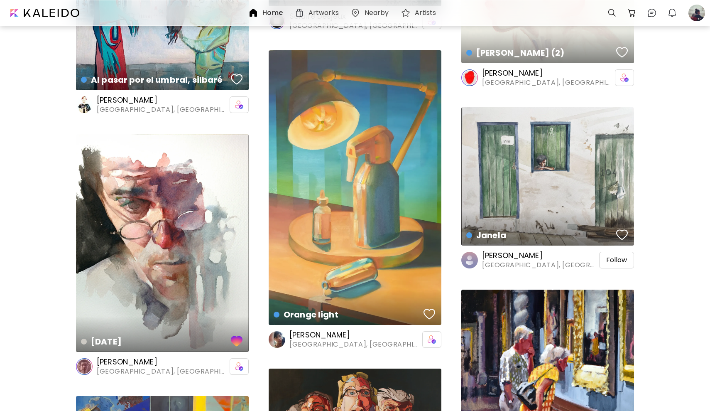
scroll to position [51848, 0]
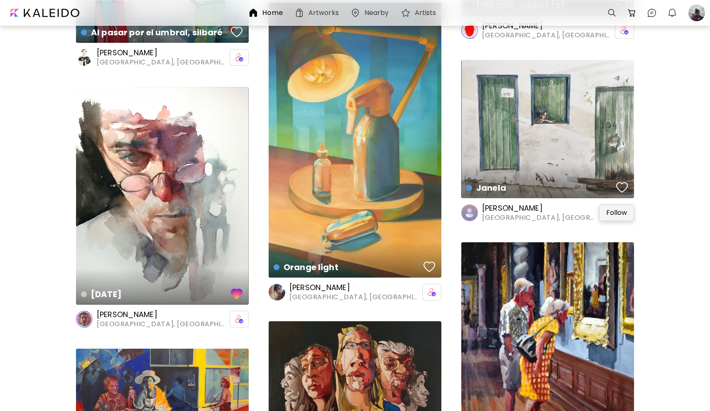
click at [614, 212] on span "Follow" at bounding box center [616, 212] width 21 height 8
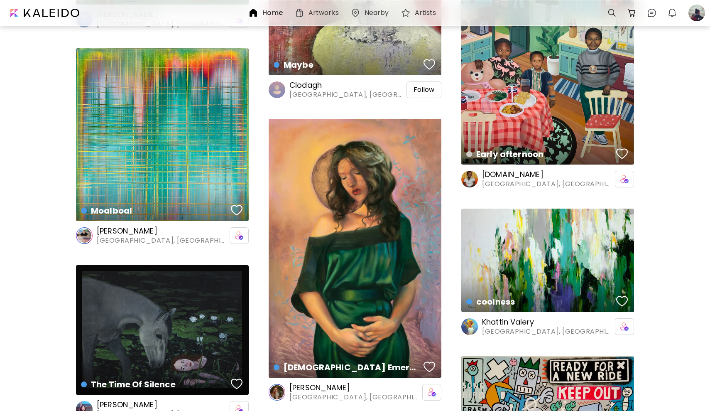
scroll to position [52543, 0]
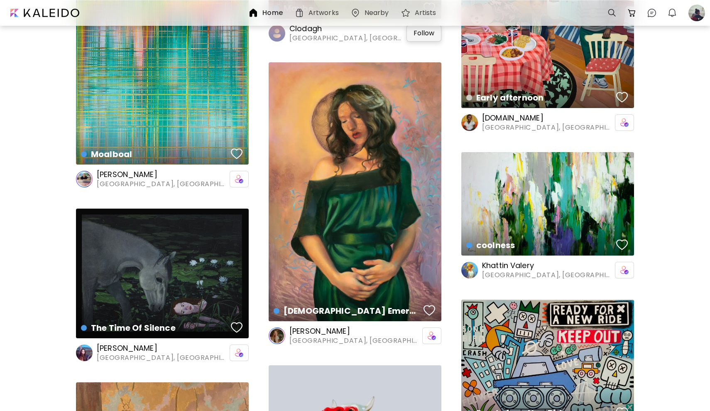
click at [415, 32] on span "Follow" at bounding box center [424, 33] width 21 height 8
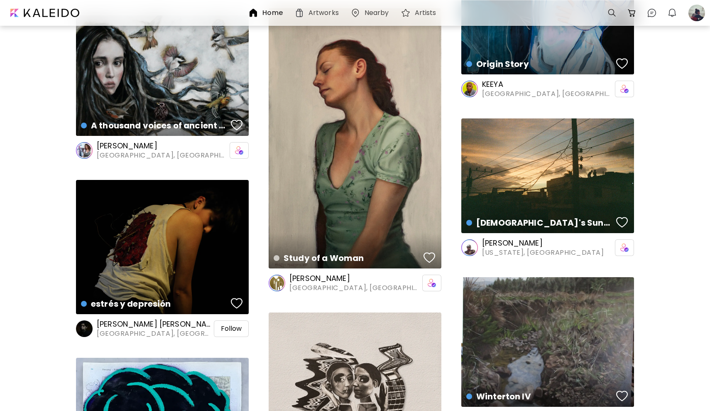
scroll to position [54332, 0]
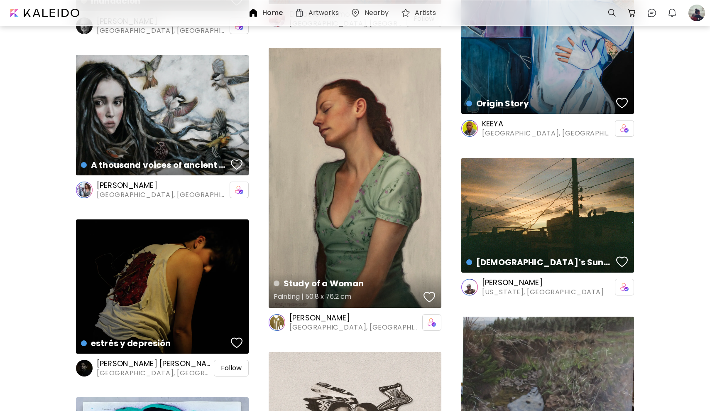
click at [298, 217] on div "Study of a Woman Painting | 50.8 x 76.2 cm" at bounding box center [355, 178] width 173 height 260
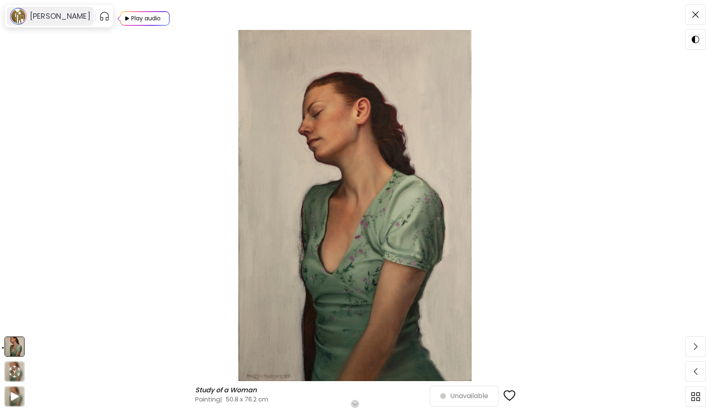
click at [44, 20] on h6 "[PERSON_NAME]" at bounding box center [60, 16] width 61 height 10
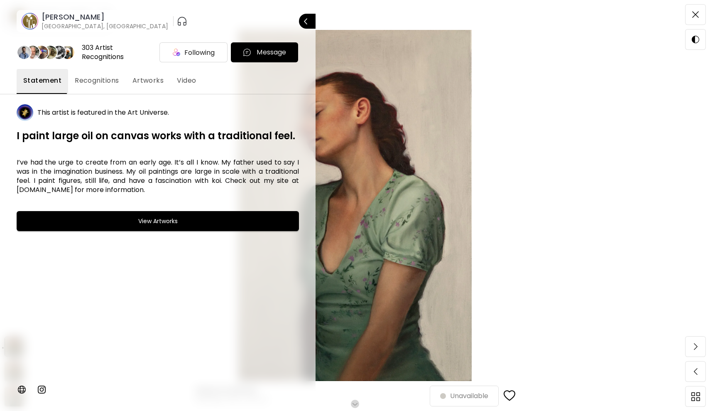
click at [152, 82] on span "Artworks" at bounding box center [148, 81] width 32 height 10
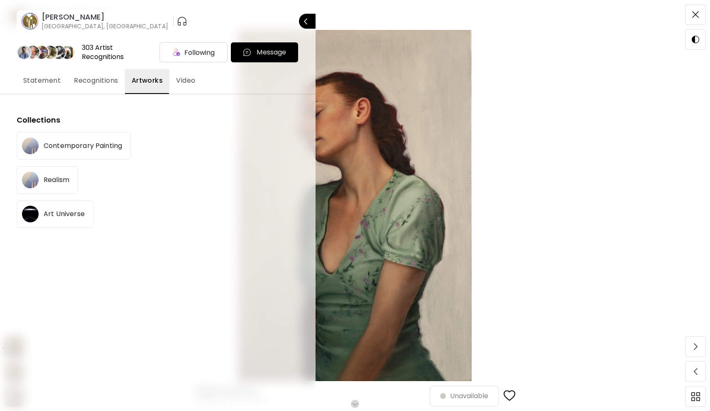
click at [73, 144] on p "Contemporary Painting" at bounding box center [83, 145] width 78 height 7
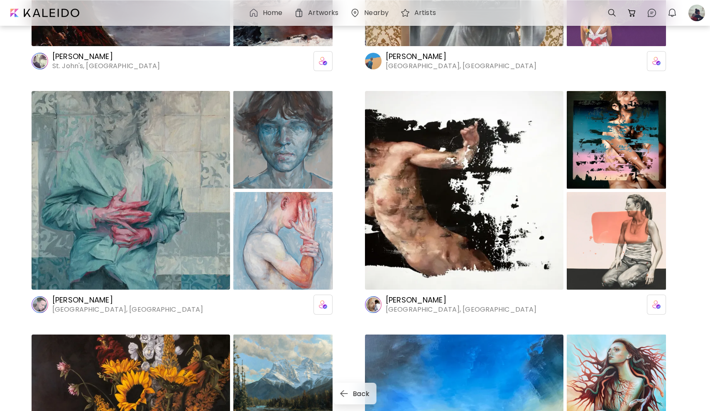
scroll to position [386, 0]
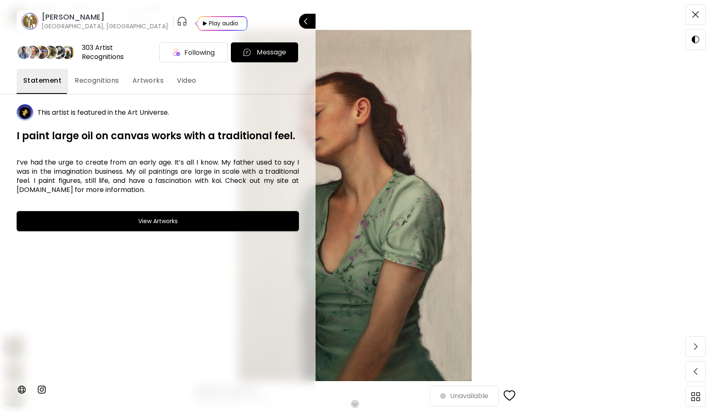
click at [151, 81] on span "Artworks" at bounding box center [148, 81] width 32 height 10
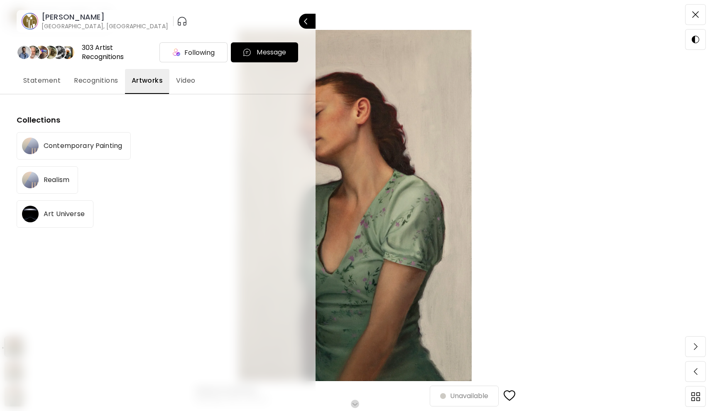
scroll to position [38, 0]
click at [45, 179] on p "Realism" at bounding box center [57, 179] width 26 height 7
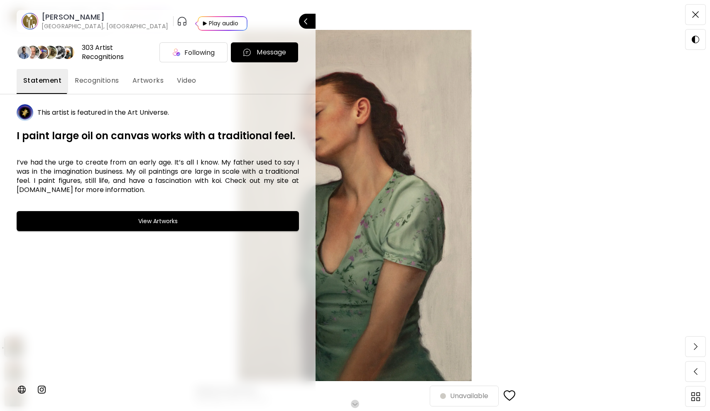
click at [61, 15] on h6 "[PERSON_NAME]" at bounding box center [105, 17] width 127 height 10
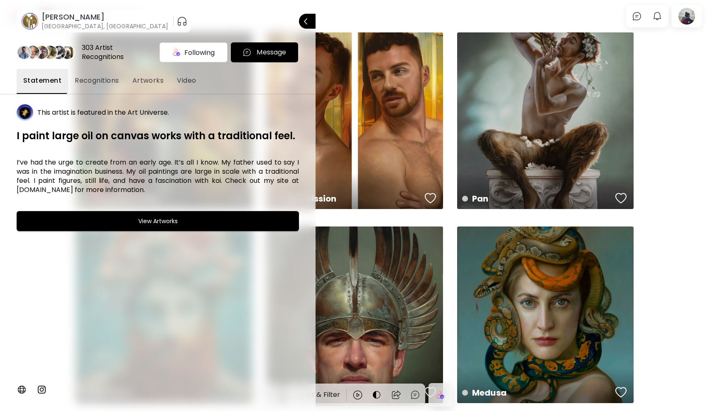
click at [671, 215] on div at bounding box center [355, 205] width 710 height 411
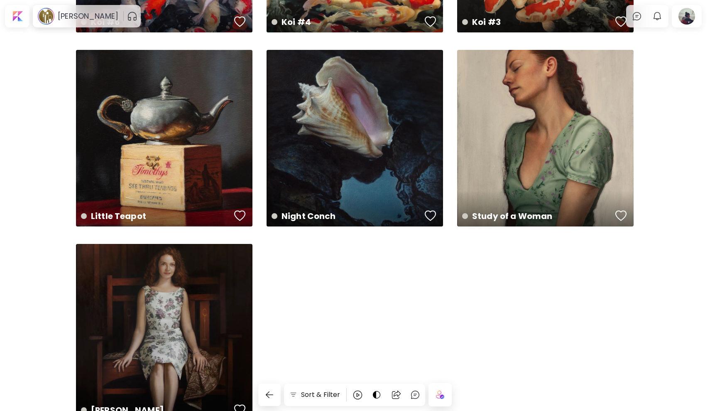
scroll to position [1924, 0]
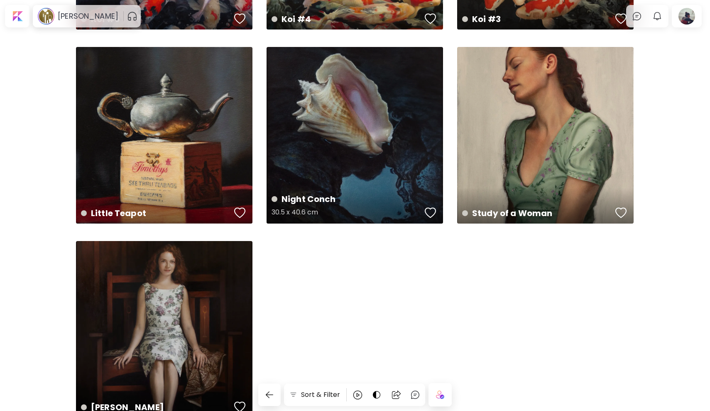
click at [401, 118] on div "Night Conch 30.5 x 40.6 cm" at bounding box center [355, 135] width 176 height 176
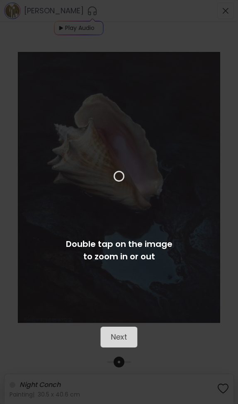
click at [146, 180] on div "Next Double tap on the image to zoom in or out" at bounding box center [119, 202] width 238 height 404
drag, startPoint x: 0, startPoint y: 11, endPoint x: 122, endPoint y: 267, distance: 283.6
click at [122, 267] on div "Next Double tap on the image to zoom in or out" at bounding box center [119, 202] width 238 height 404
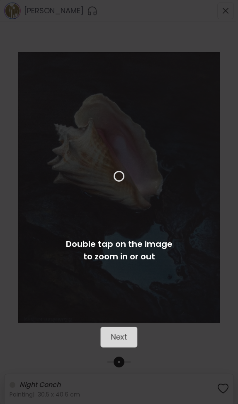
drag, startPoint x: 122, startPoint y: 267, endPoint x: 103, endPoint y: 196, distance: 72.7
click at [103, 196] on div "Next Double tap on the image to zoom in or out" at bounding box center [119, 202] width 238 height 404
click at [103, 204] on div "Next Double tap on the image to zoom in or out" at bounding box center [119, 202] width 238 height 404
click at [103, 209] on div "Next Double tap on the image to zoom in or out" at bounding box center [119, 202] width 238 height 404
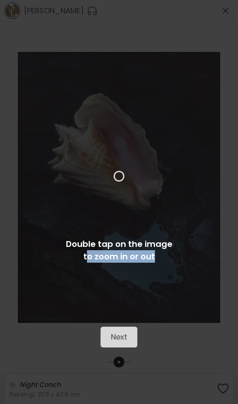
click at [103, 209] on div "Next Double tap on the image to zoom in or out" at bounding box center [119, 202] width 238 height 404
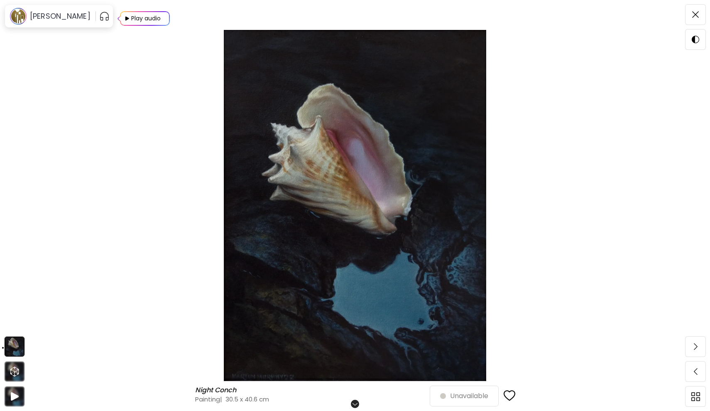
click at [373, 188] on img at bounding box center [355, 205] width 640 height 351
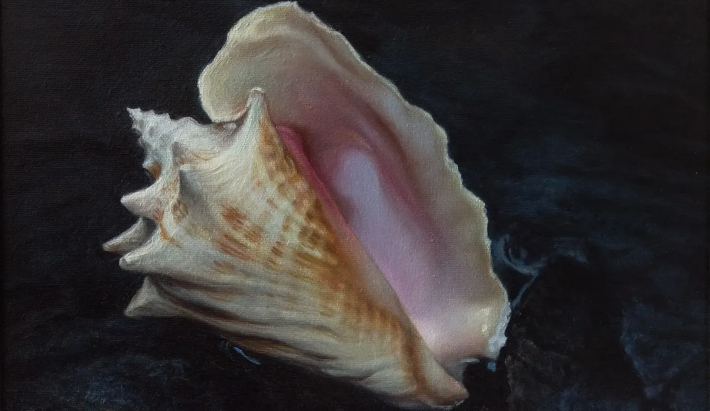
scroll to position [143, 0]
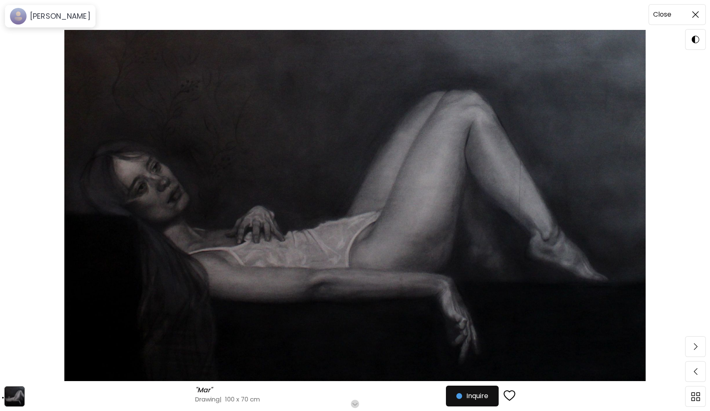
click at [696, 17] on img at bounding box center [695, 14] width 7 height 7
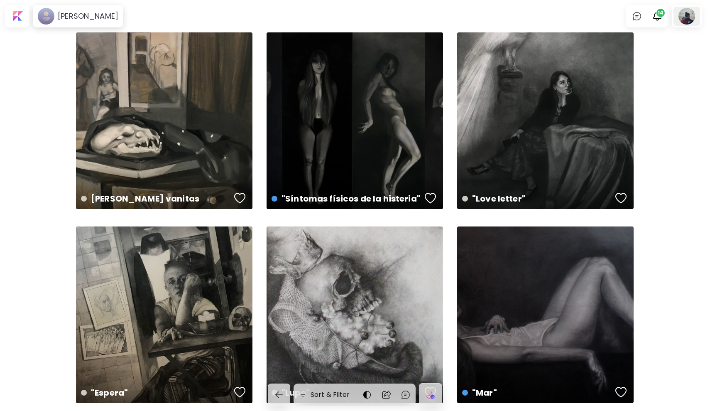
click at [688, 16] on div at bounding box center [686, 16] width 27 height 19
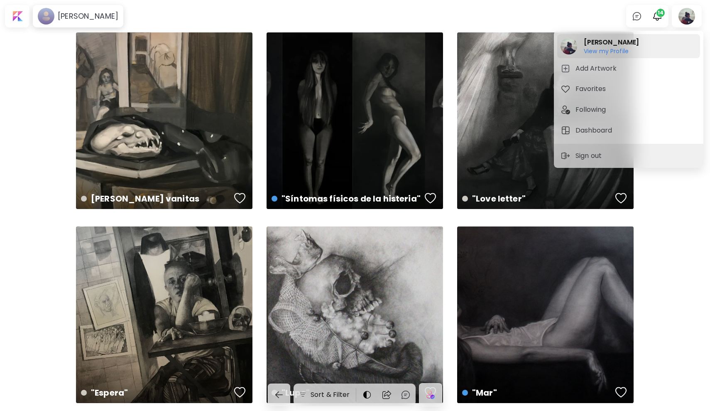
click at [605, 51] on h6 "View my Profile" at bounding box center [611, 50] width 55 height 7
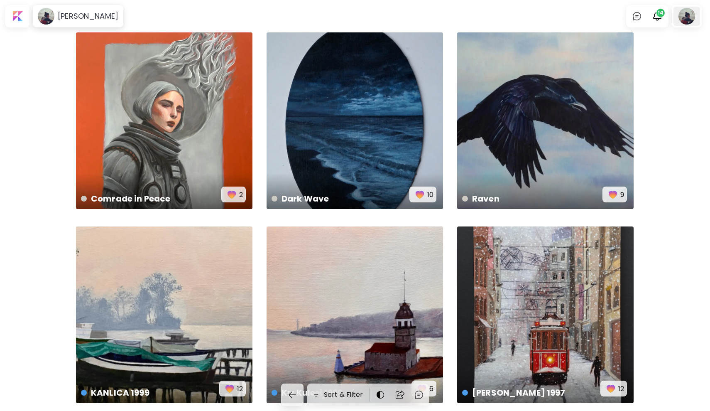
click at [688, 15] on div at bounding box center [686, 16] width 27 height 19
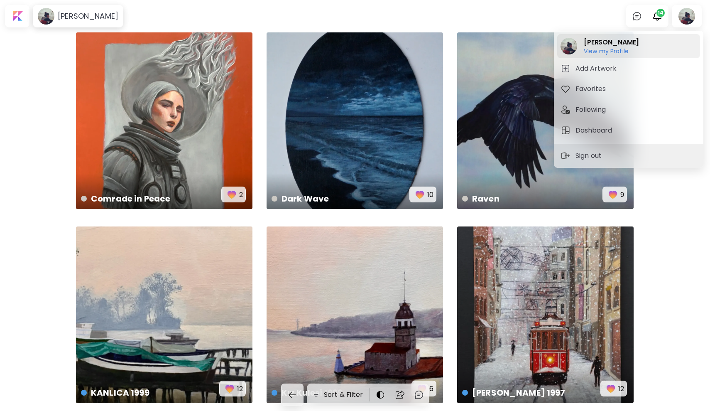
click at [612, 50] on h6 "View my Profile" at bounding box center [611, 50] width 55 height 7
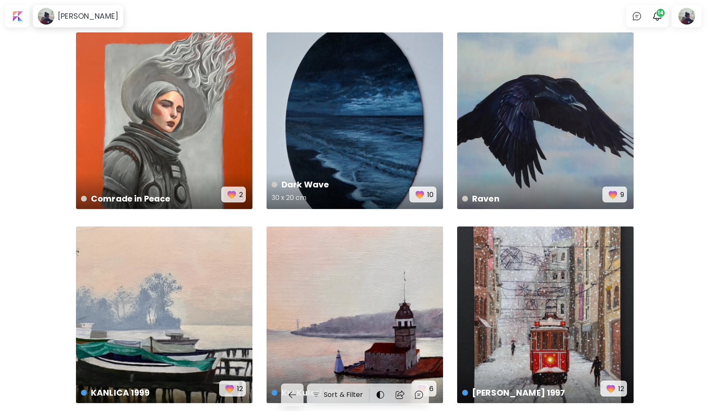
click at [400, 164] on div "Dark Wave 30 x 20 cm 10" at bounding box center [355, 120] width 176 height 176
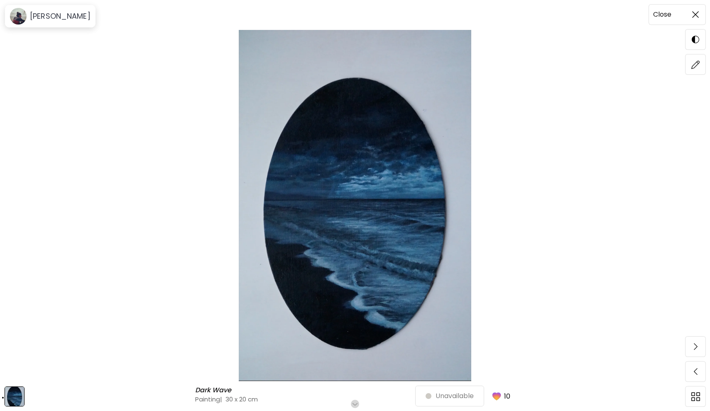
click at [698, 19] on span at bounding box center [695, 14] width 17 height 17
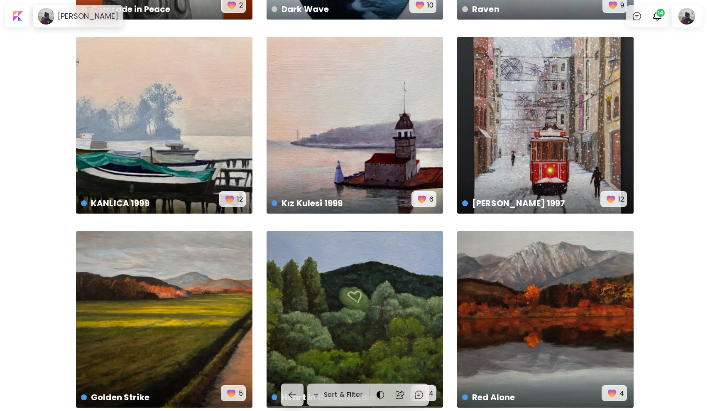
scroll to position [188, 0]
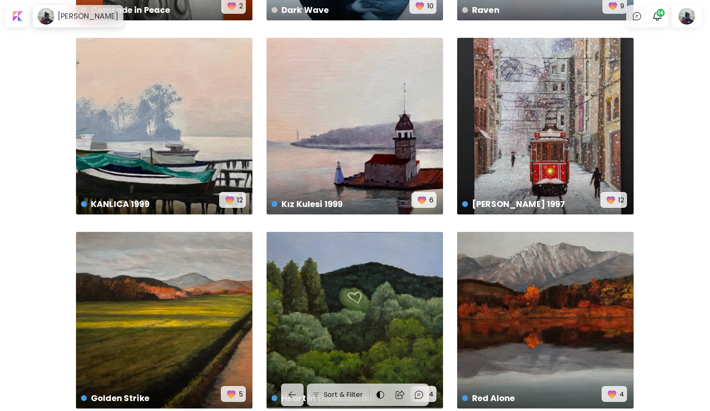
click at [484, 182] on div "KANLICA 1999 € 1,200 | 28 x 17 cm 12 Kız Kulesi 1999 € 1,200 | 28 x 17 cm 6 Tak…" at bounding box center [355, 149] width 710 height 610
click at [516, 115] on div "Taksim Beyoglu 1997 € 1,200 | 28 x 17 cm 12" at bounding box center [545, 126] width 176 height 176
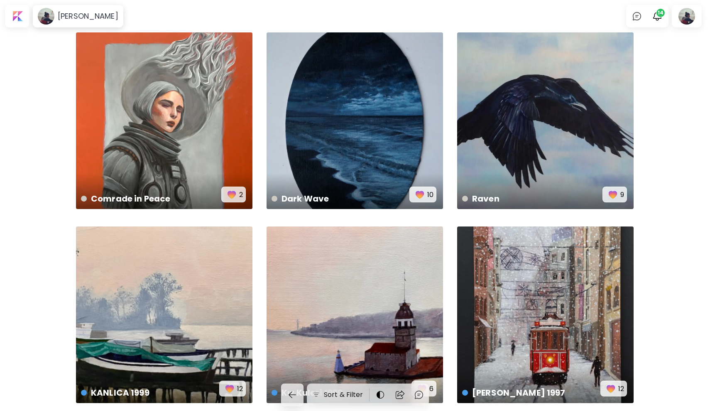
scroll to position [188, 0]
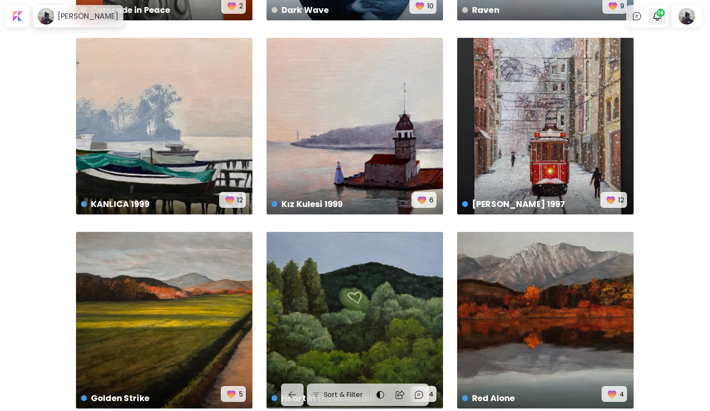
click at [666, 10] on div "14" at bounding box center [657, 16] width 21 height 20
click at [660, 15] on span "14" at bounding box center [660, 13] width 8 height 8
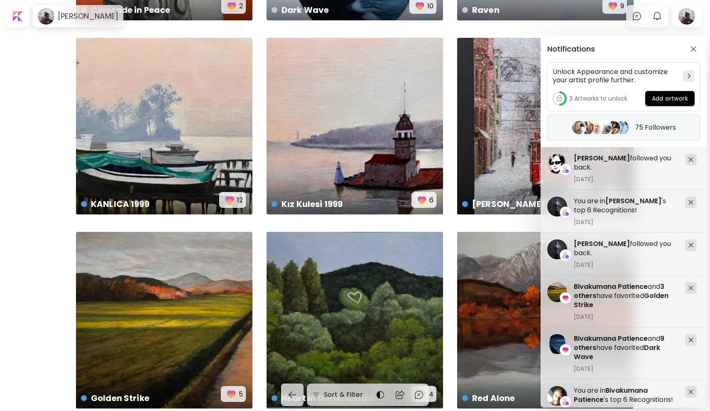
click at [626, 125] on image at bounding box center [622, 127] width 13 height 13
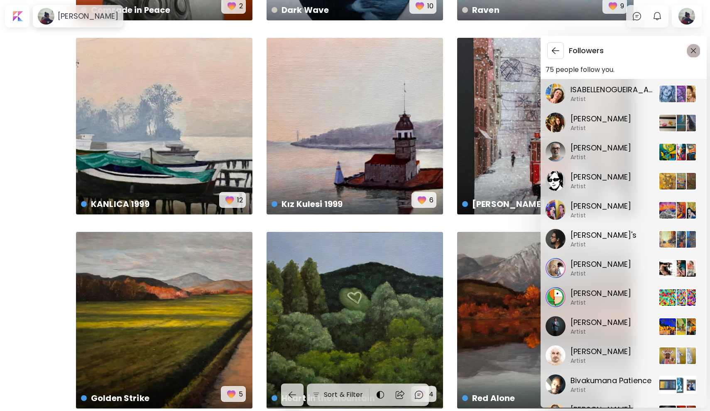
click at [691, 52] on img "button" at bounding box center [693, 51] width 6 height 6
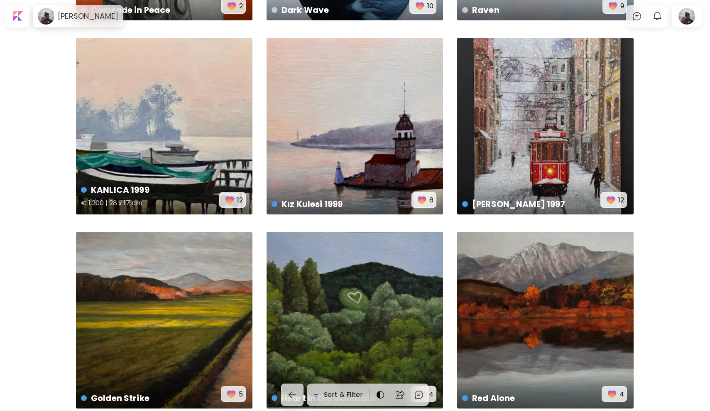
scroll to position [0, 0]
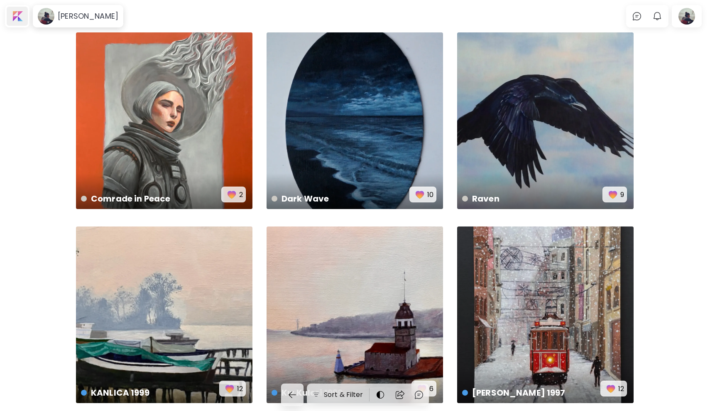
click at [20, 14] on div at bounding box center [17, 16] width 21 height 19
